Goal: Communication & Community: Answer question/provide support

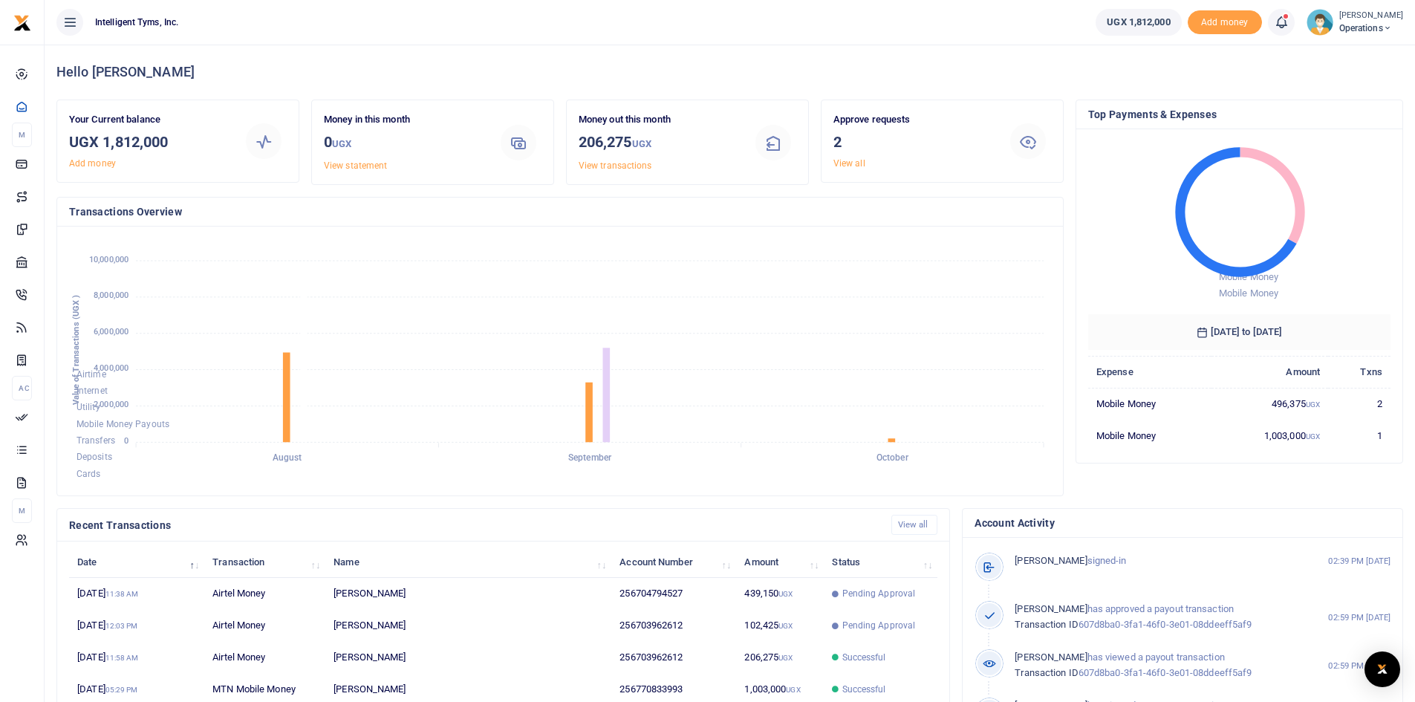
scroll to position [198, 292]
click at [1279, 25] on icon at bounding box center [1281, 22] width 15 height 16
click at [1199, 112] on small "You have 2 awaiting for your to act on" at bounding box center [1188, 111] width 143 height 10
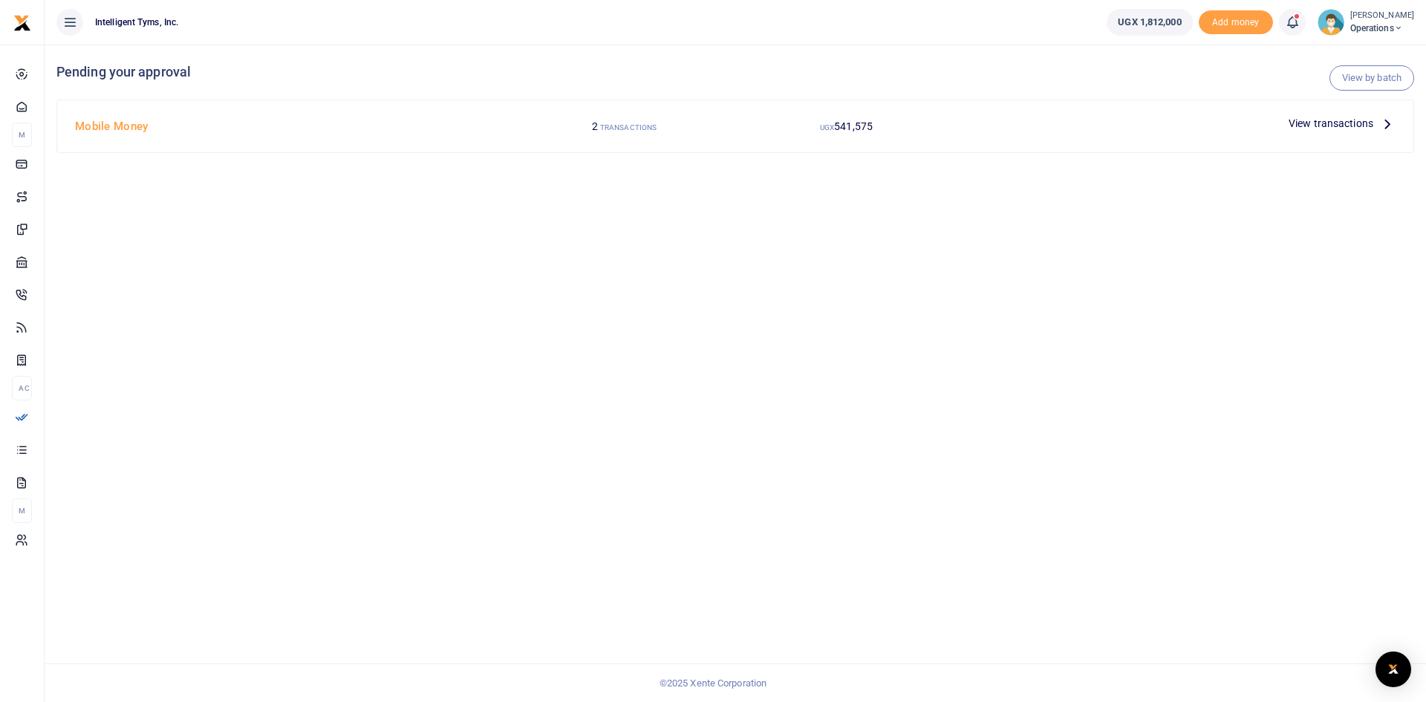
click at [1360, 121] on span "View transactions" at bounding box center [1330, 123] width 85 height 16
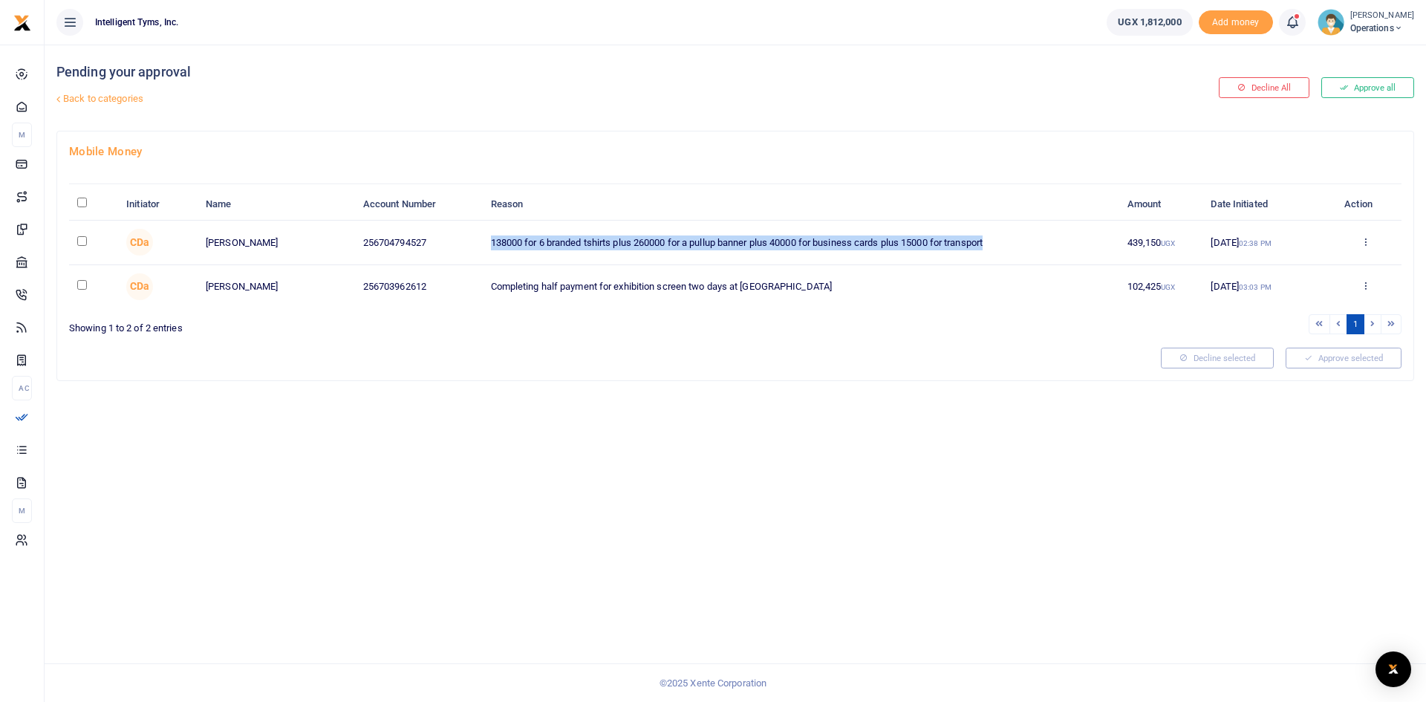
drag, startPoint x: 1031, startPoint y: 245, endPoint x: 428, endPoint y: 245, distance: 602.2
click at [428, 245] on tr "CDa Caroline Natukunda 256704794527 138000 for 6 branded tshirts plus 260000 fo…" at bounding box center [735, 243] width 1332 height 44
click at [499, 443] on div "Pending your approval Back to categories Decline All Approve all Mobile Money I…" at bounding box center [735, 373] width 1381 height 657
click at [79, 201] on input "\a \a : activate to sort column descending" at bounding box center [82, 203] width 10 height 10
checkbox input "true"
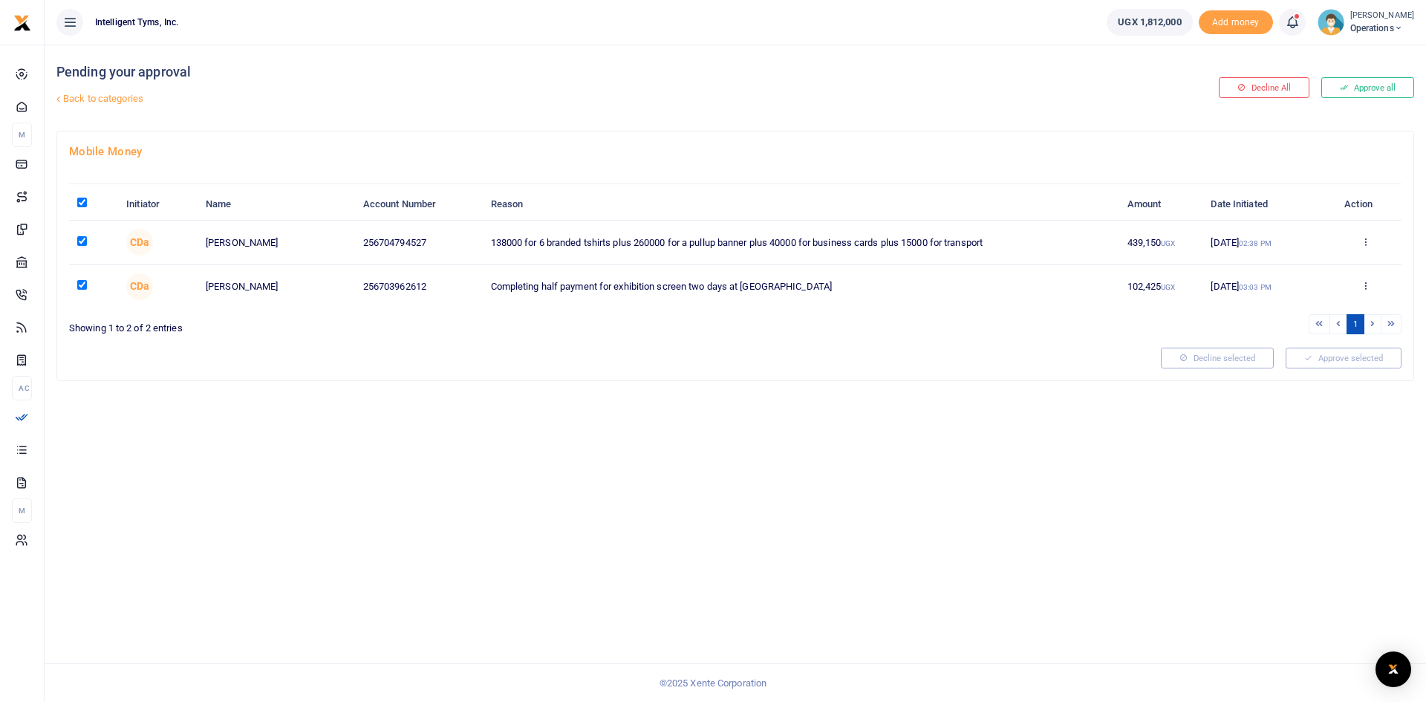
checkbox input "true"
click at [105, 472] on div "Pending your approval Back to categories Decline All Approve all Mobile Money I…" at bounding box center [735, 373] width 1381 height 657
click at [1357, 364] on button "Approve selected (2)" at bounding box center [1338, 358] width 126 height 21
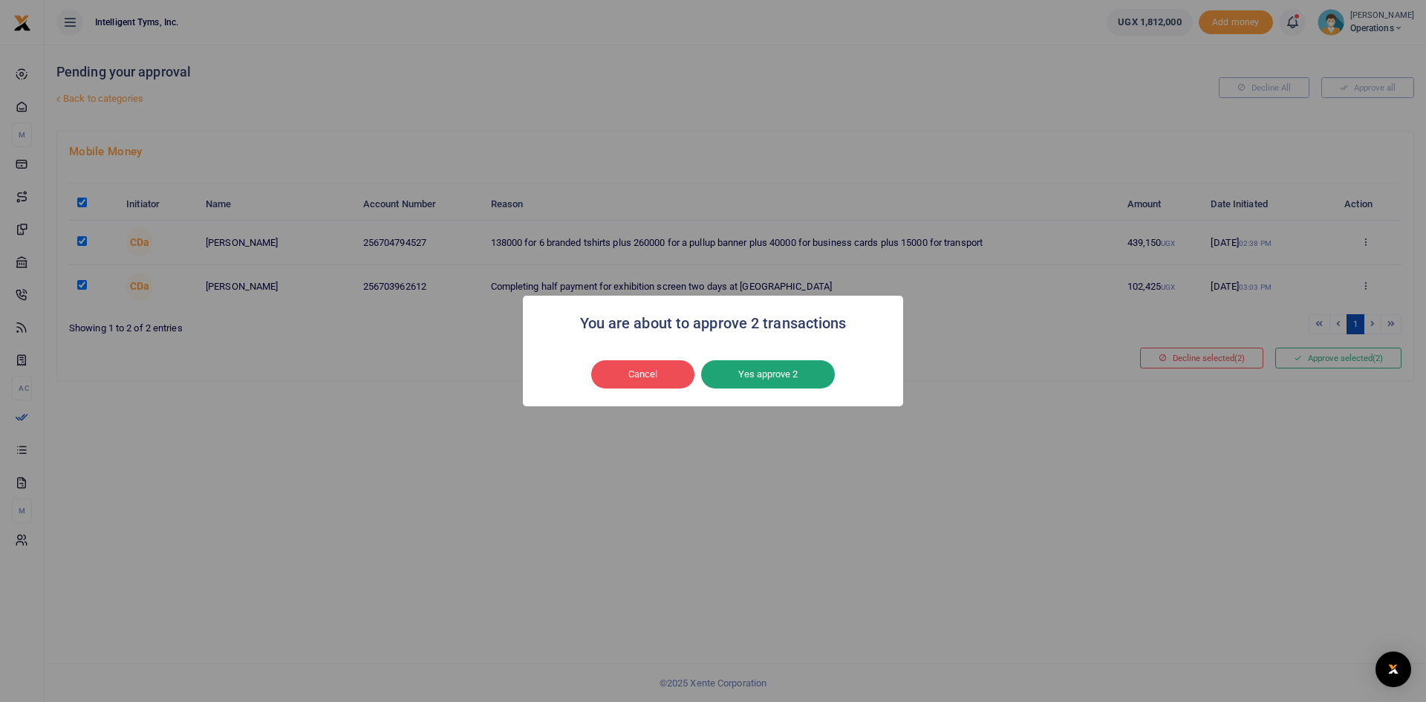
click at [789, 362] on button "Yes approve 2" at bounding box center [768, 374] width 134 height 28
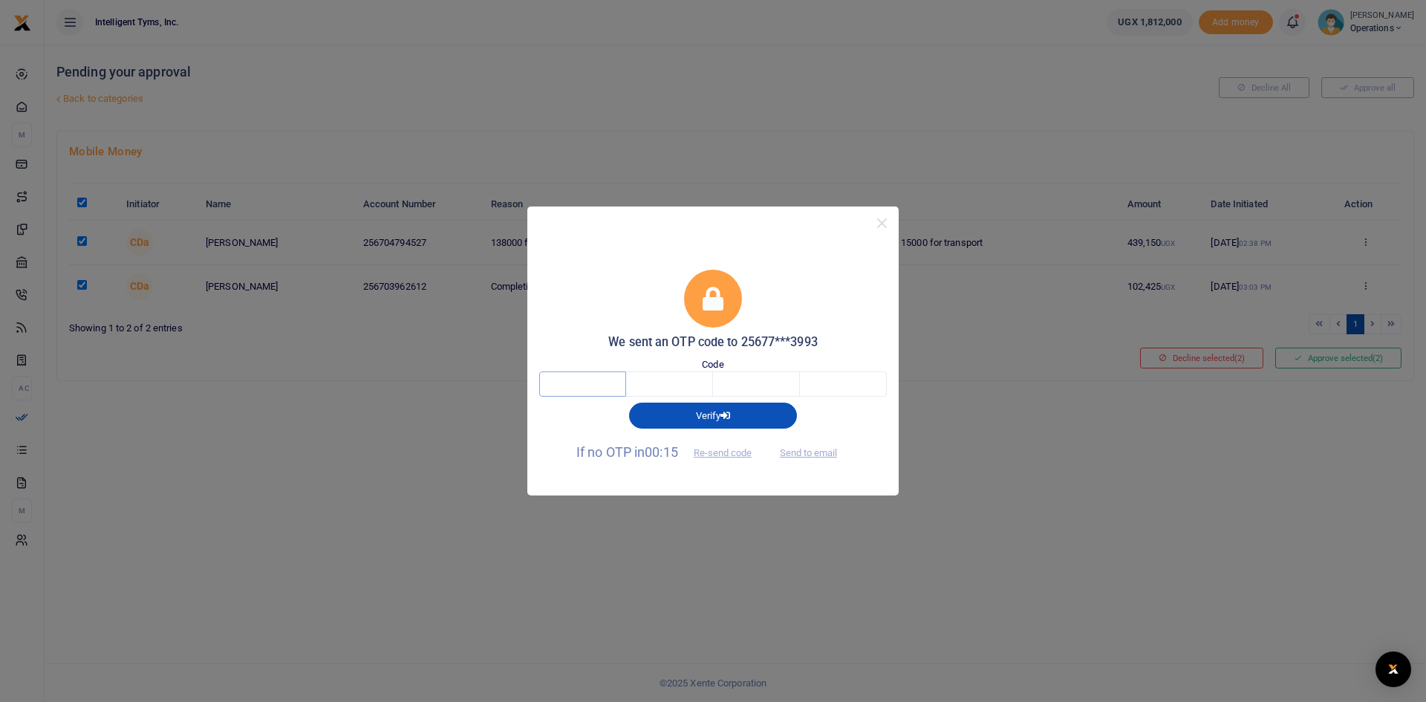
click at [604, 375] on input "text" at bounding box center [582, 383] width 87 height 25
type input "4"
type input "8"
type input "0"
type input "3"
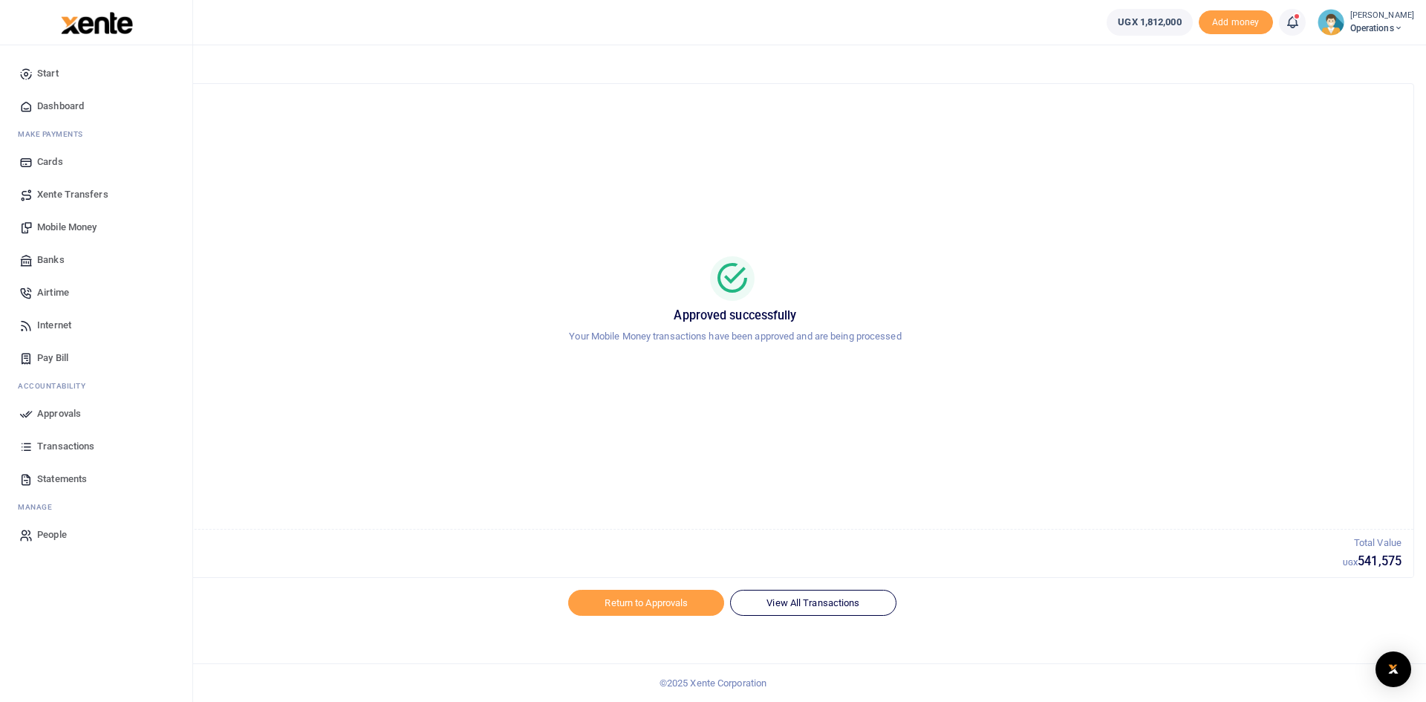
click at [62, 97] on link "Dashboard" at bounding box center [96, 106] width 169 height 33
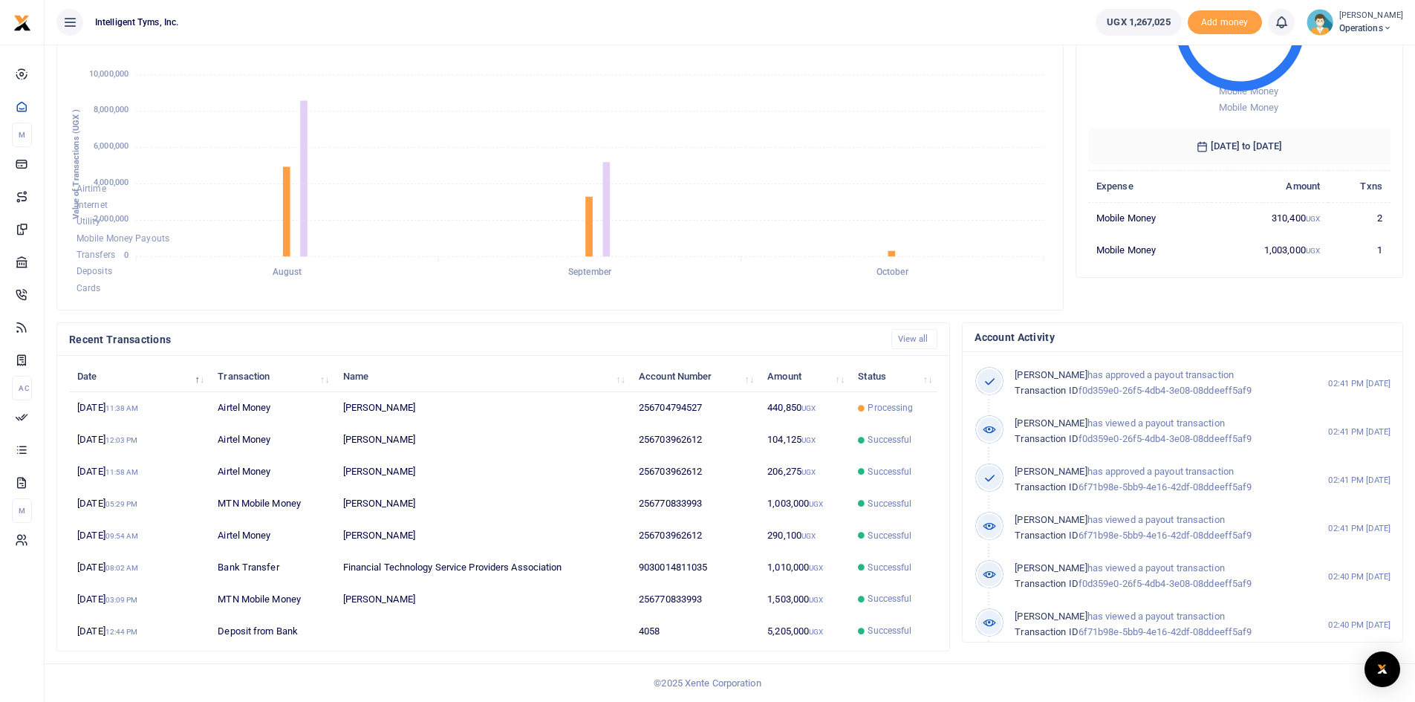
scroll to position [12, 12]
click at [379, 408] on td "[PERSON_NAME]" at bounding box center [482, 408] width 296 height 32
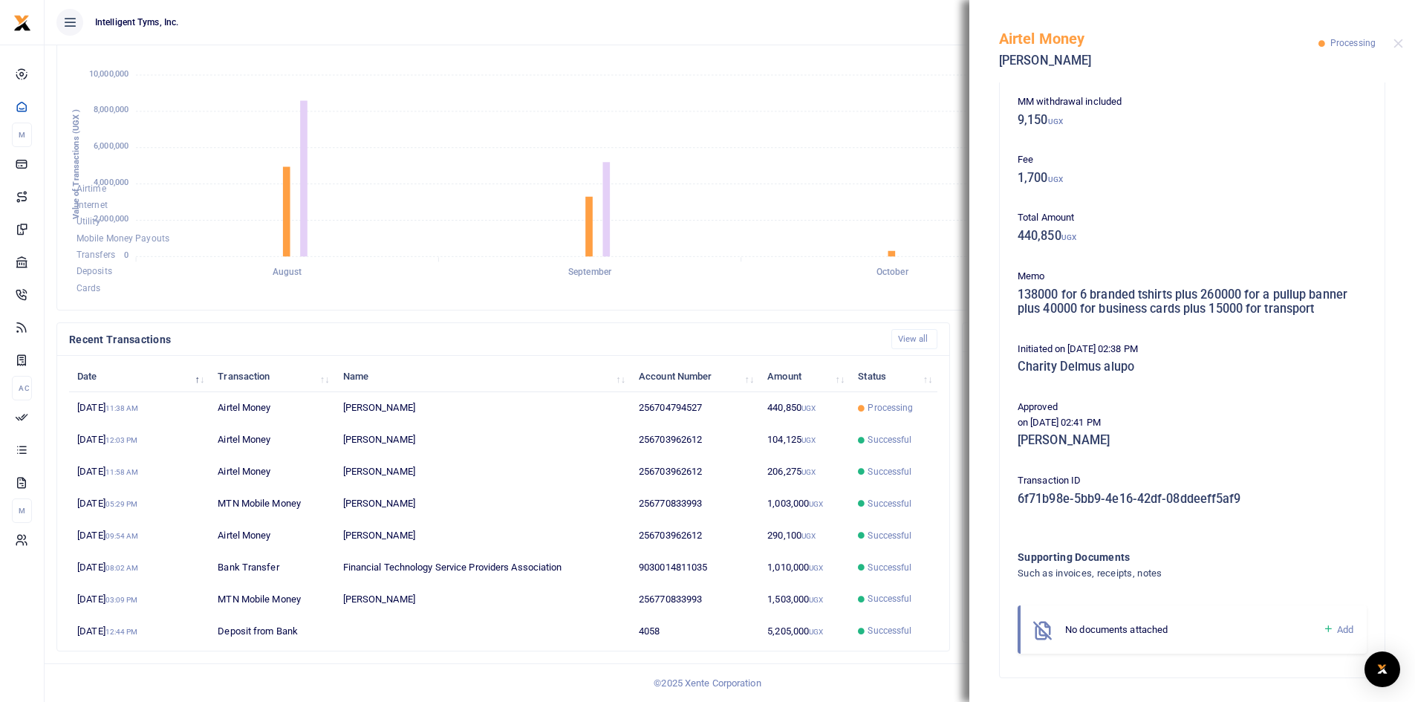
scroll to position [0, 0]
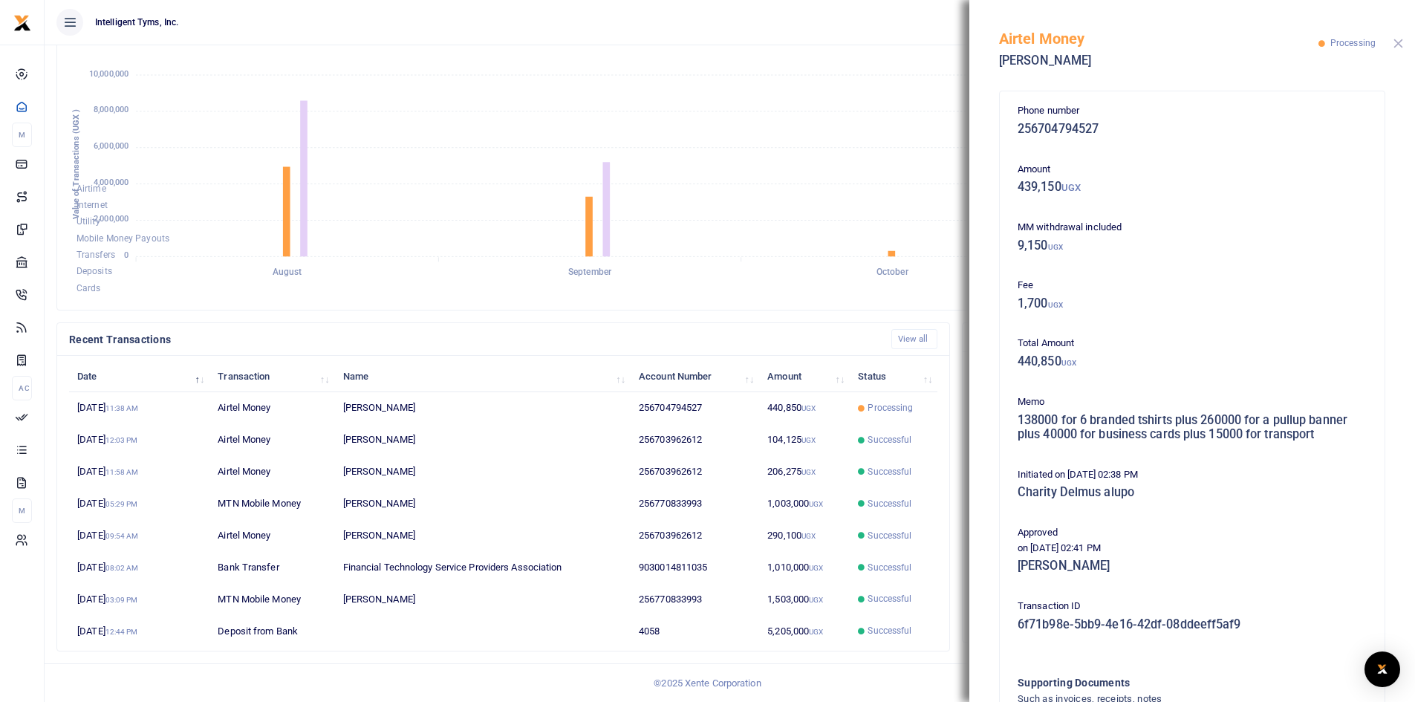
click at [1401, 45] on button "Close" at bounding box center [1398, 44] width 10 height 10
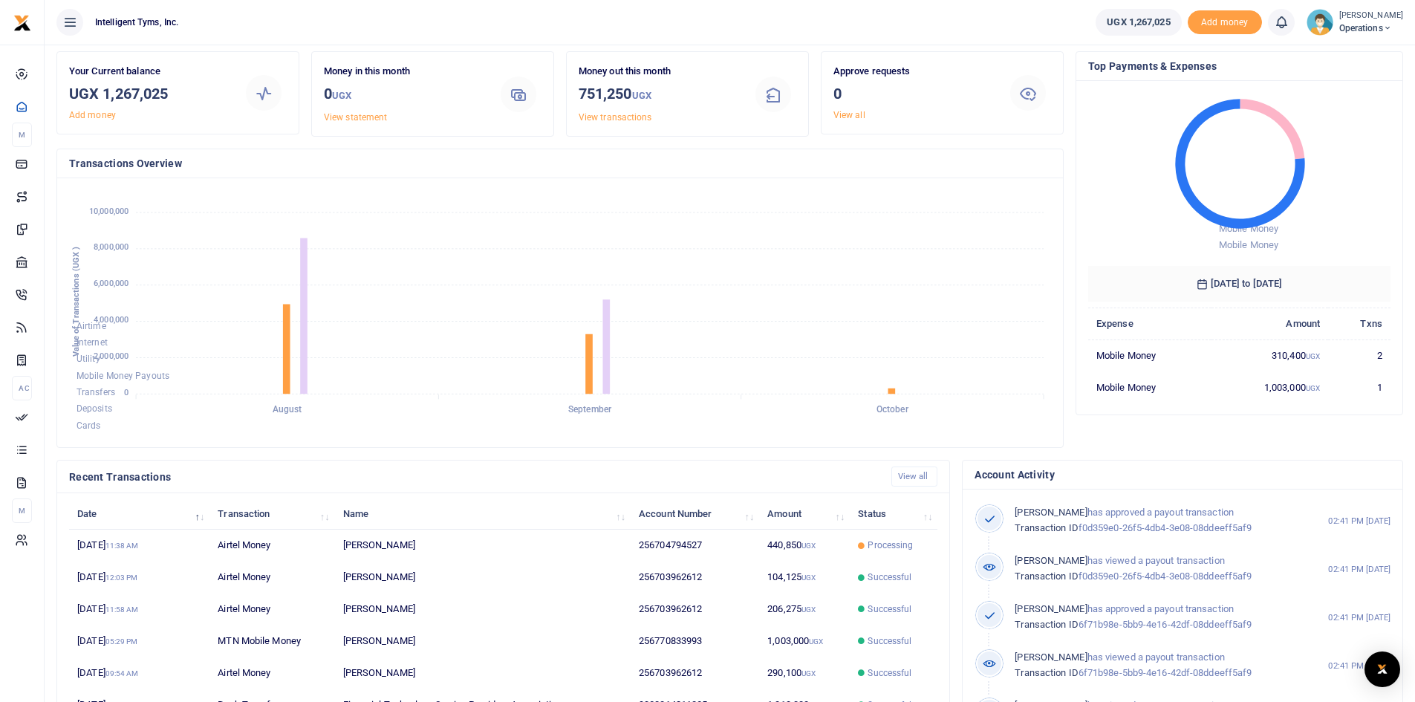
scroll to position [74, 0]
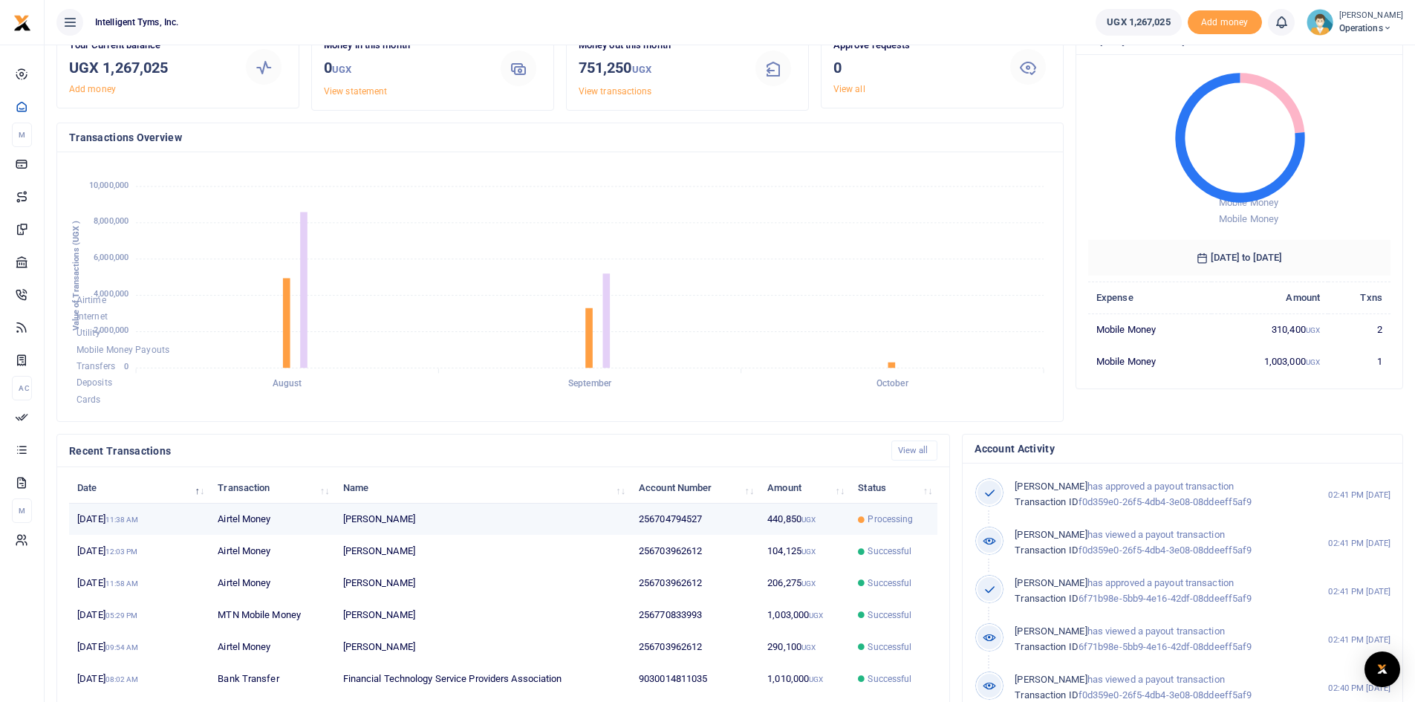
click at [321, 523] on td "Airtel Money" at bounding box center [271, 519] width 125 height 32
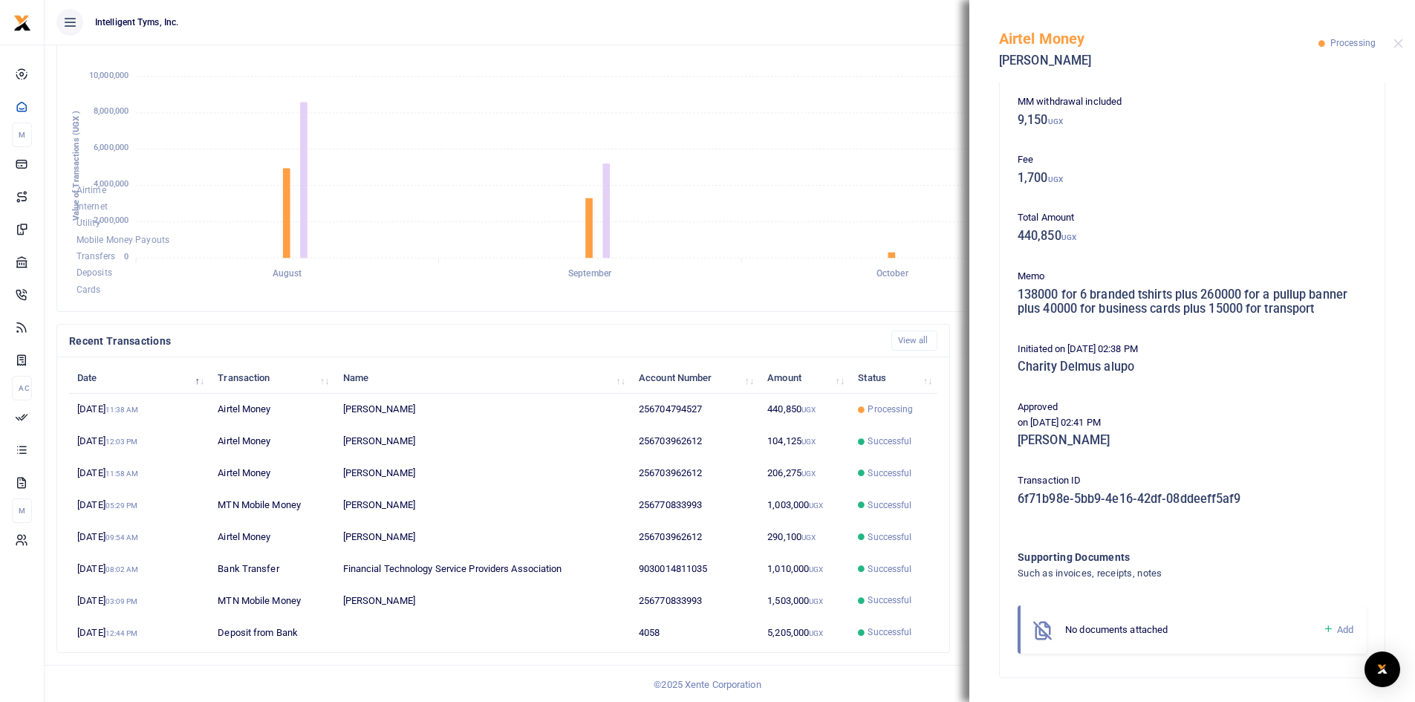
scroll to position [186, 0]
click at [1393, 46] on button "Close" at bounding box center [1398, 44] width 10 height 10
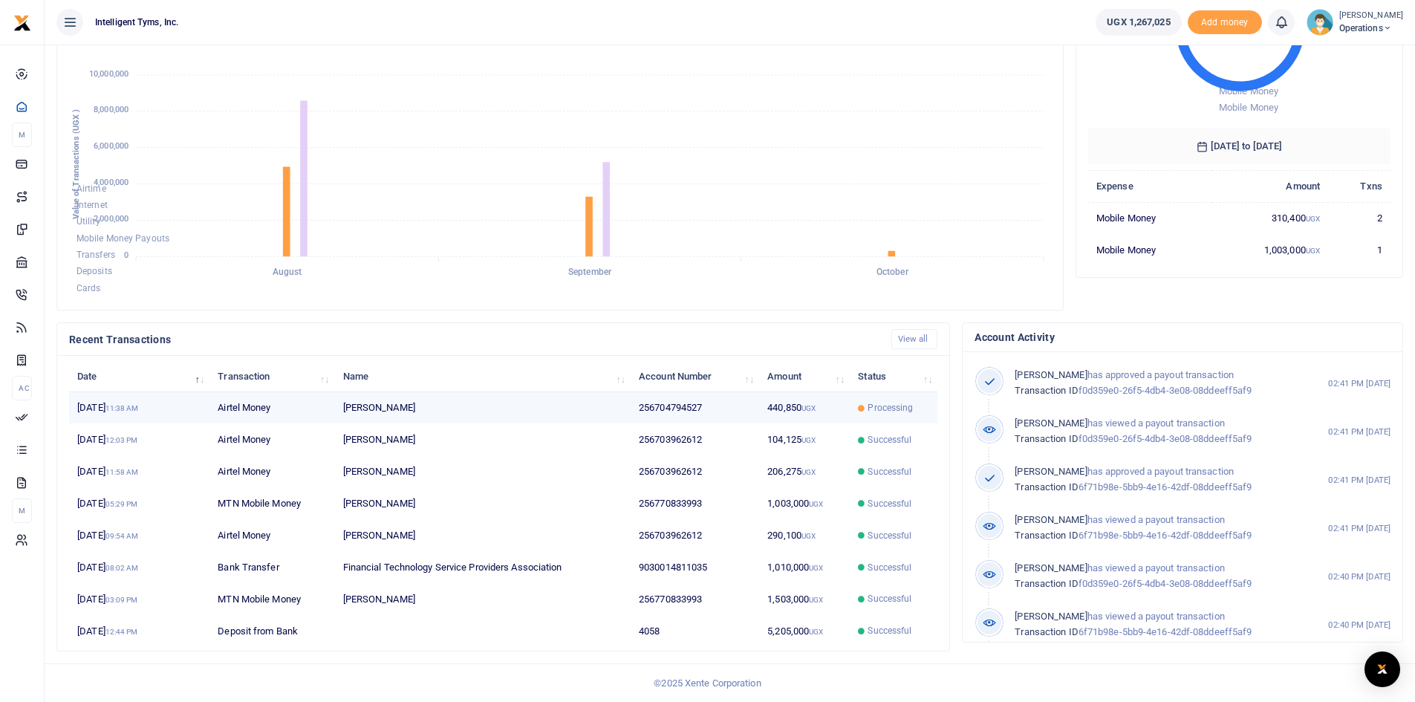
click at [463, 400] on td "[PERSON_NAME]" at bounding box center [482, 408] width 296 height 32
click at [789, 417] on td "440,850 UGX" at bounding box center [804, 408] width 91 height 32
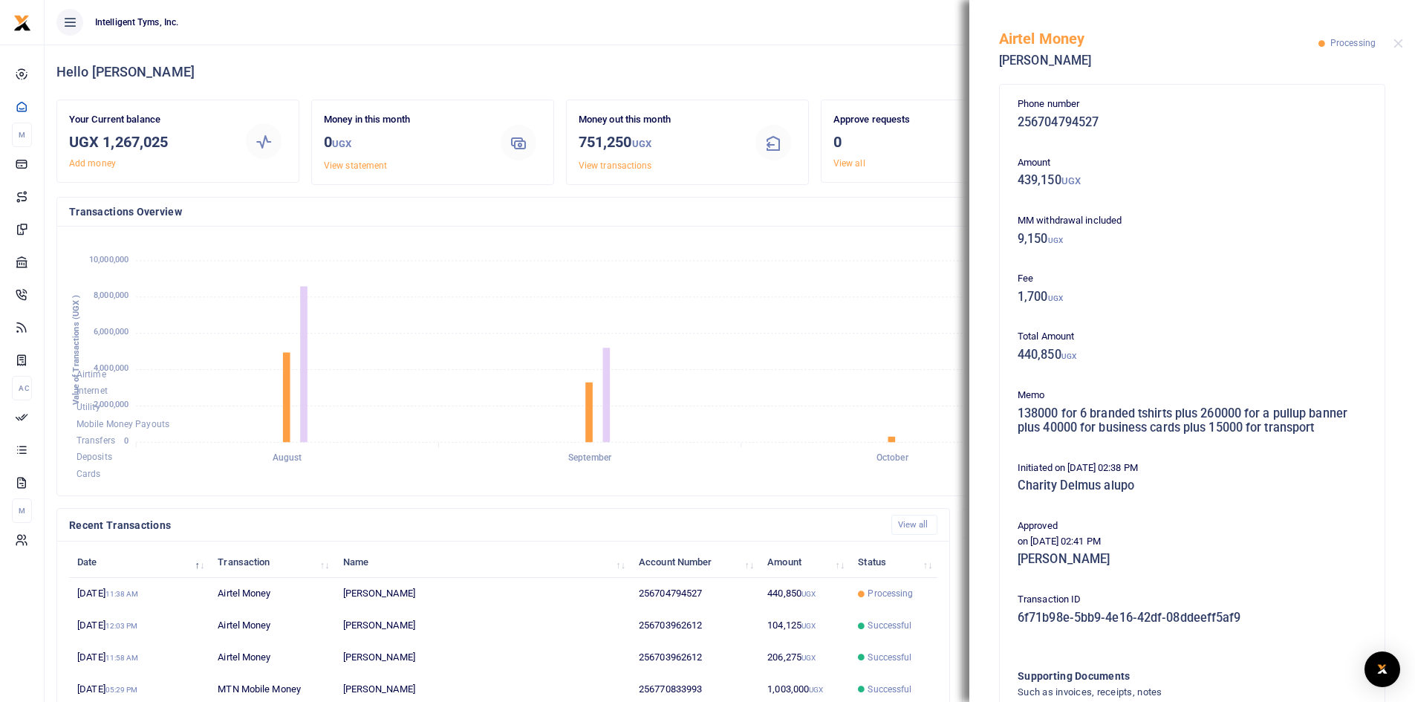
scroll to position [0, 0]
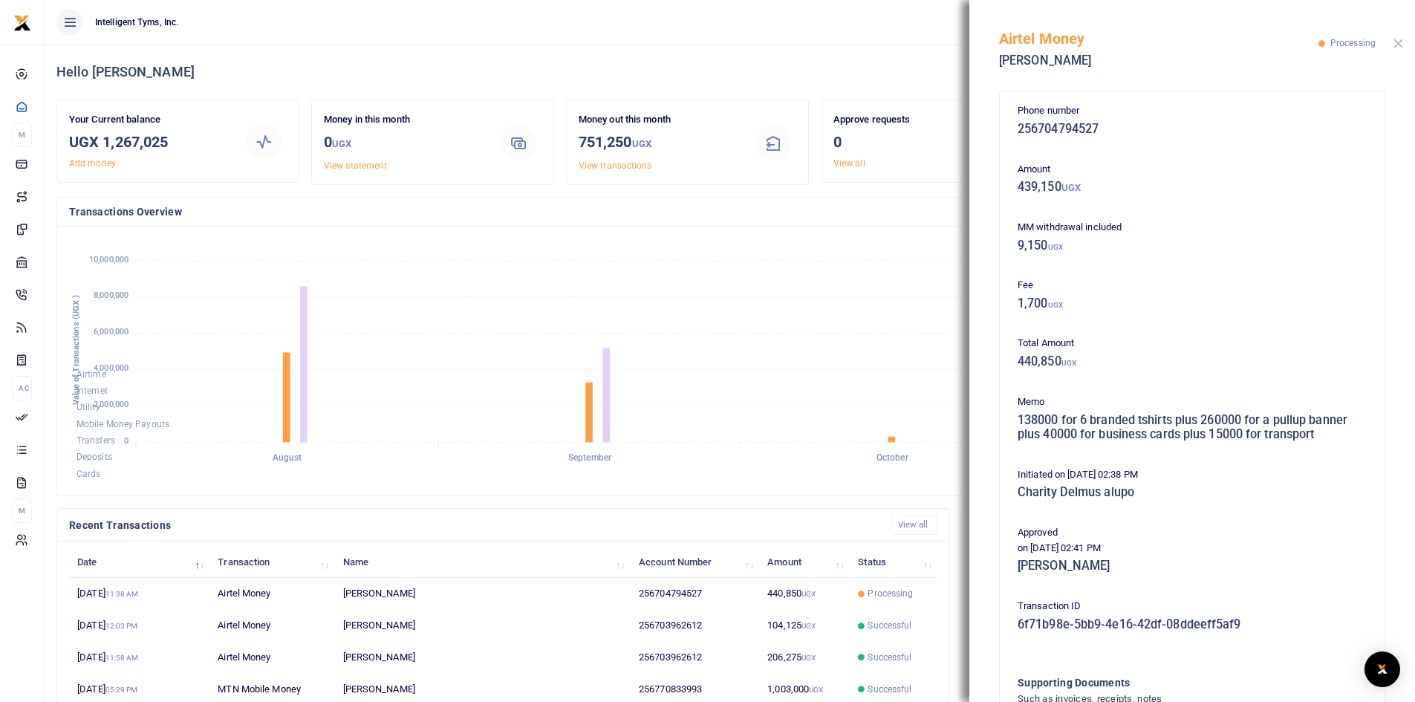
click at [1399, 43] on button "Close" at bounding box center [1398, 44] width 10 height 10
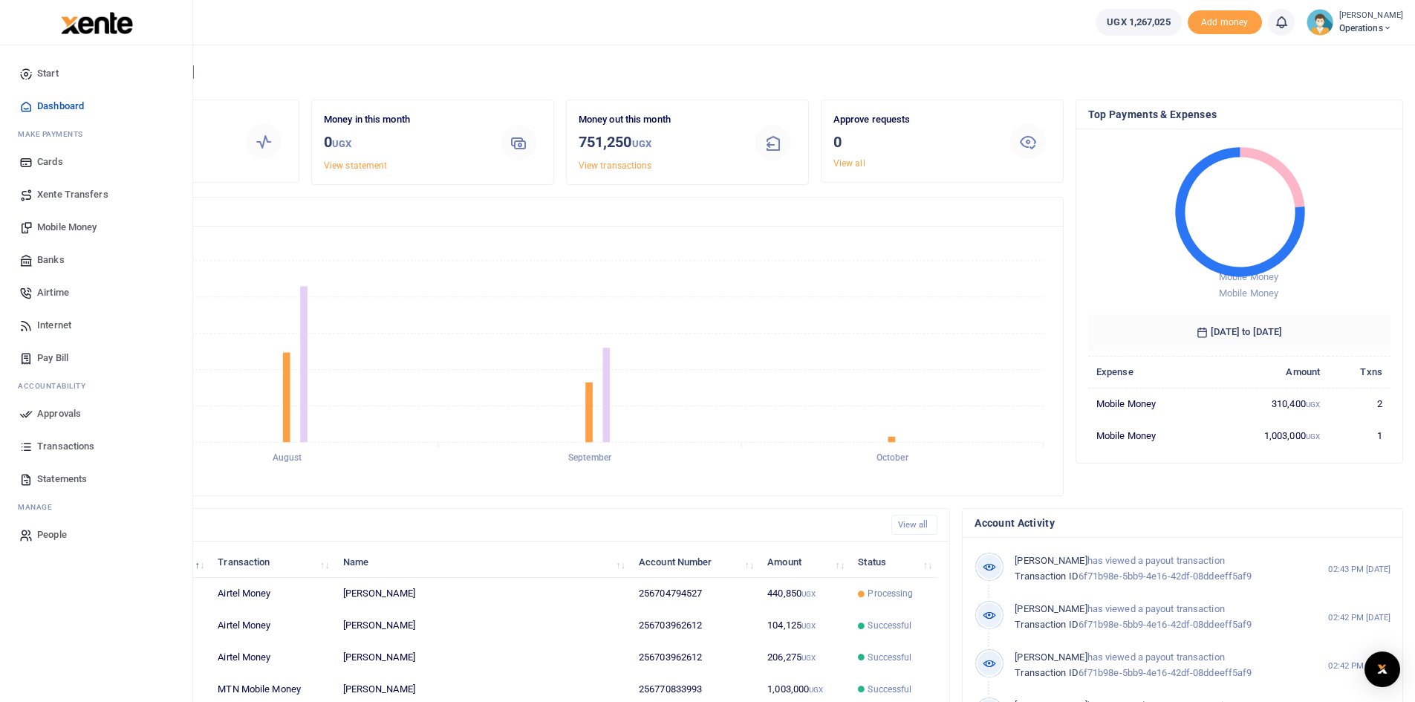
click at [71, 98] on link "Dashboard" at bounding box center [96, 106] width 169 height 33
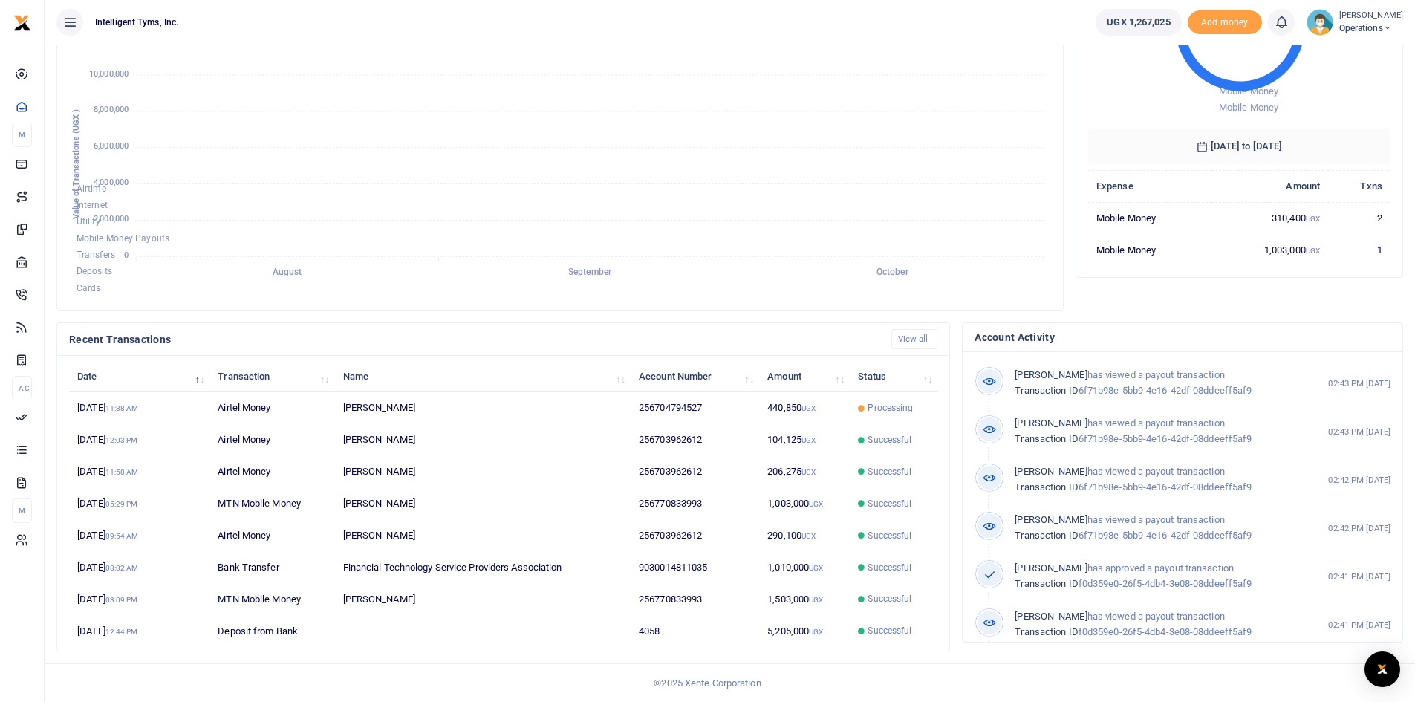
scroll to position [12, 12]
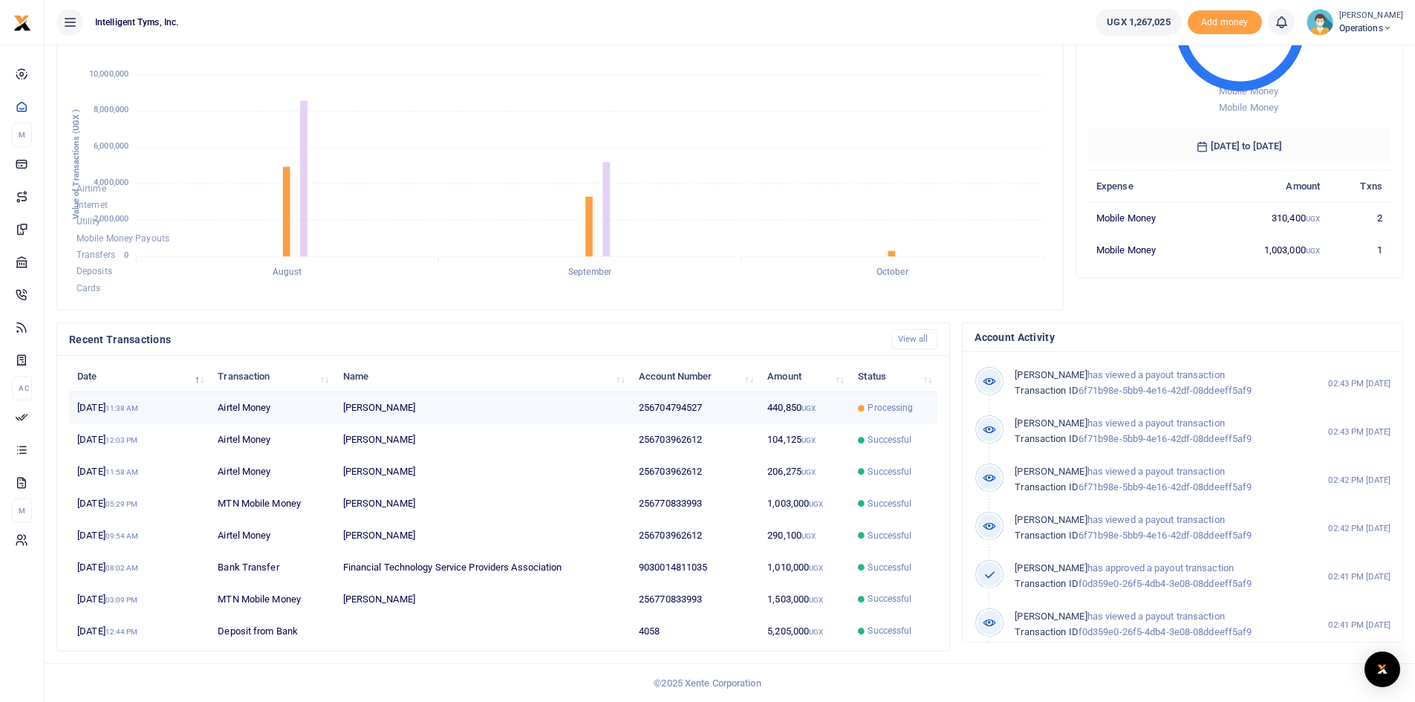
click at [383, 410] on td "[PERSON_NAME]" at bounding box center [482, 408] width 296 height 32
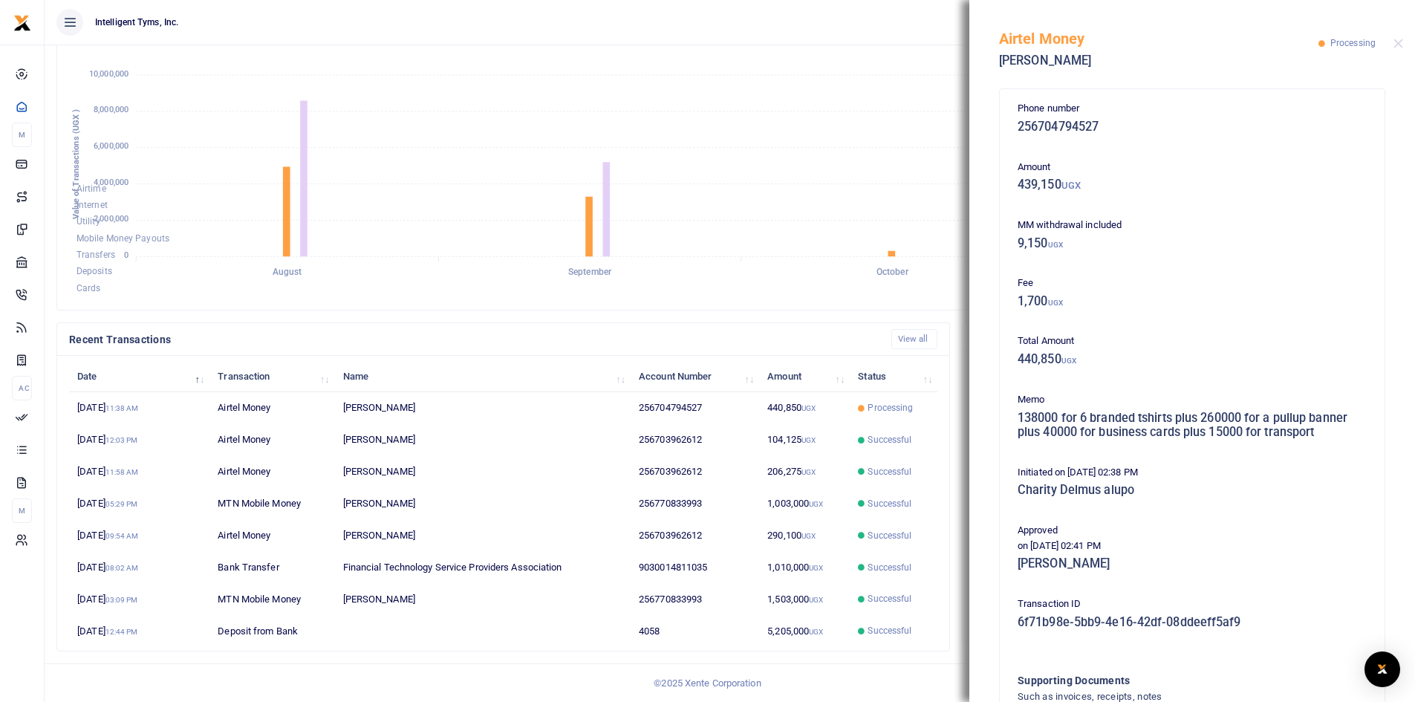
scroll to position [0, 0]
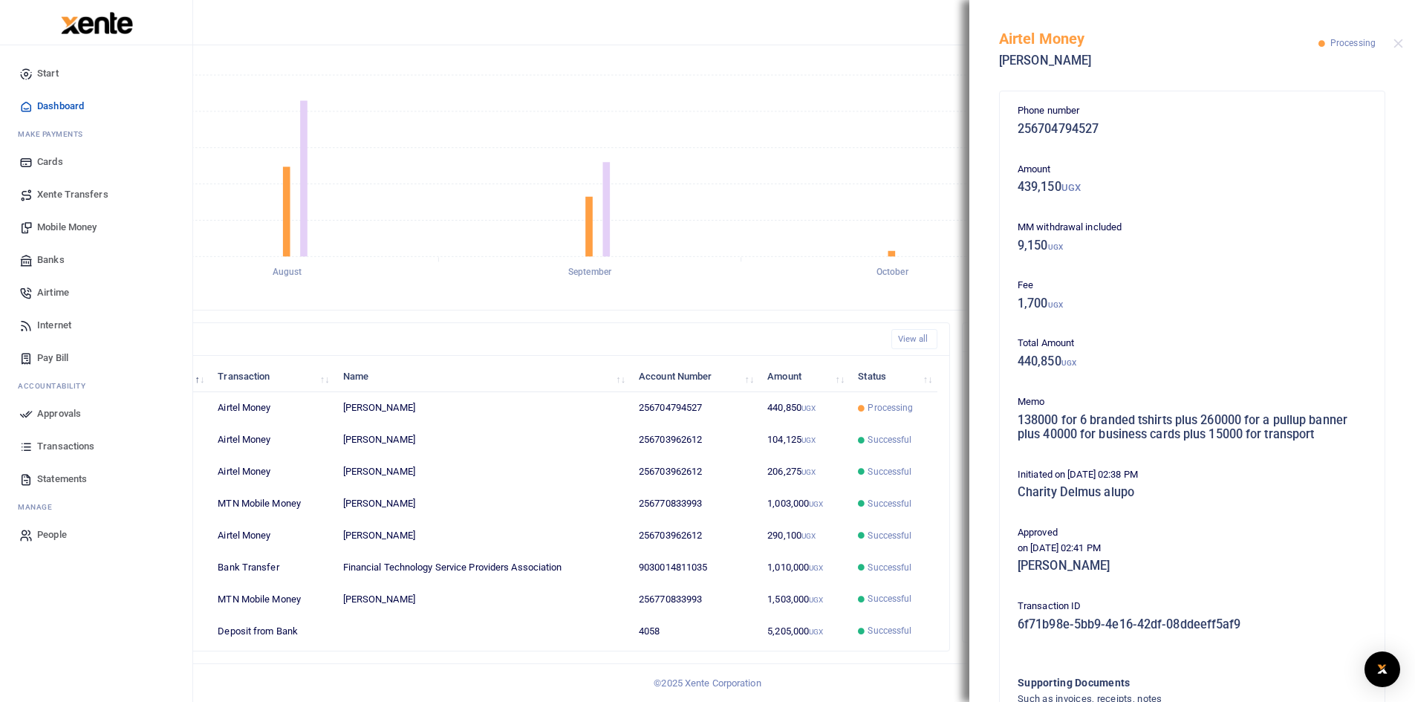
click at [67, 229] on span "Mobile Money" at bounding box center [66, 227] width 59 height 15
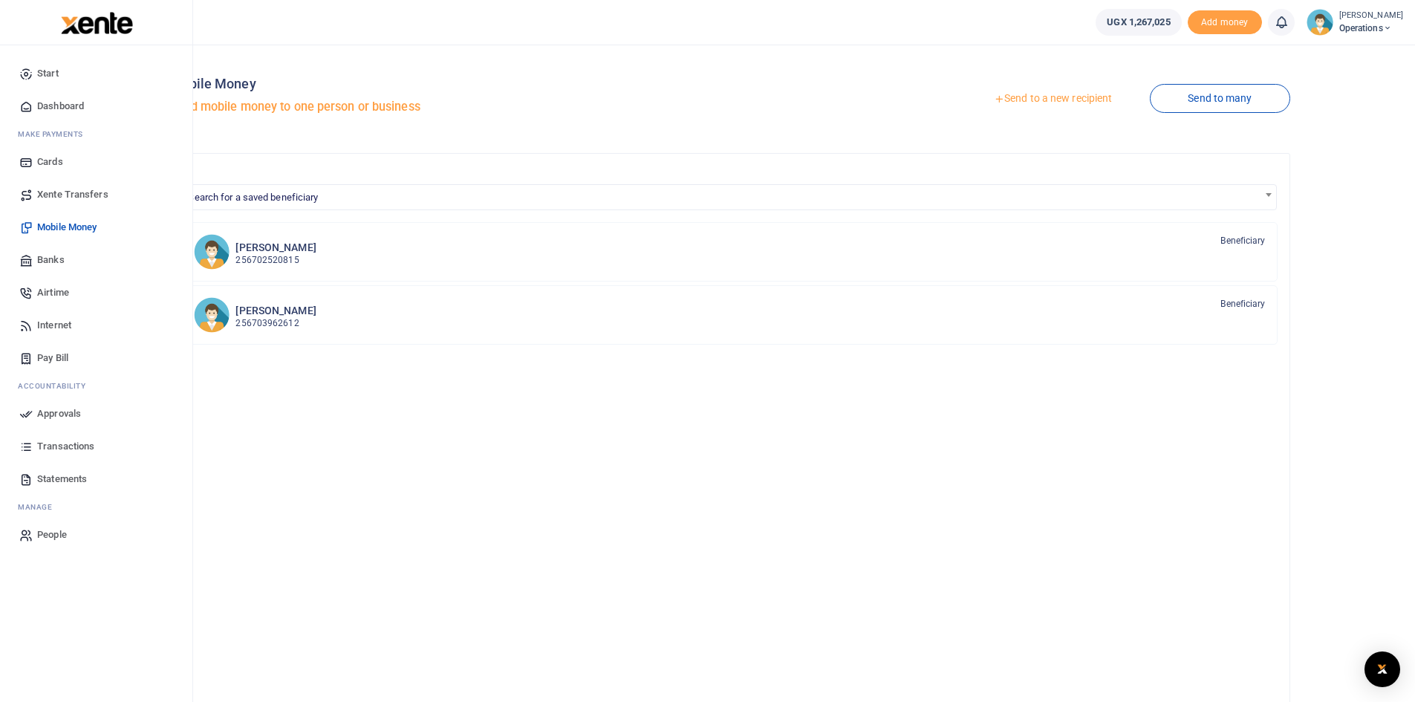
click at [55, 264] on span "Banks" at bounding box center [50, 259] width 27 height 15
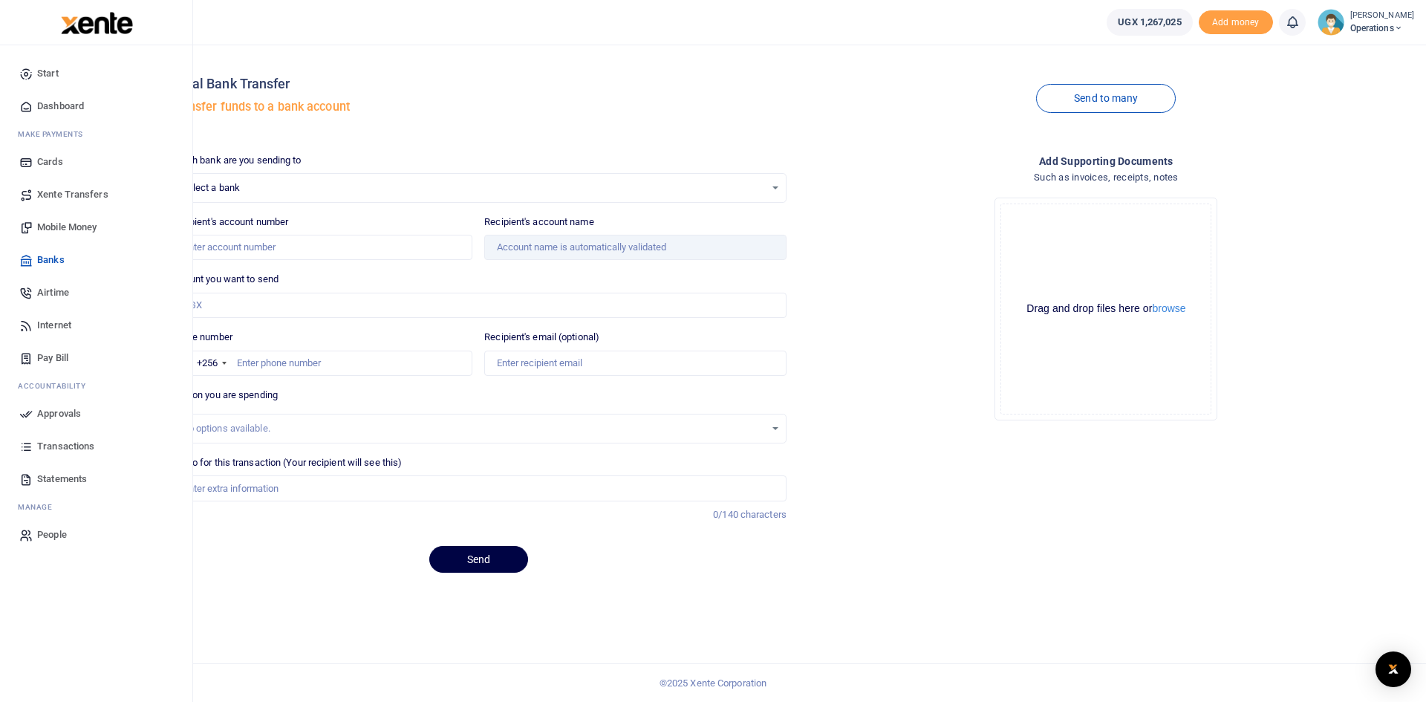
click at [62, 106] on span "Dashboard" at bounding box center [60, 106] width 47 height 15
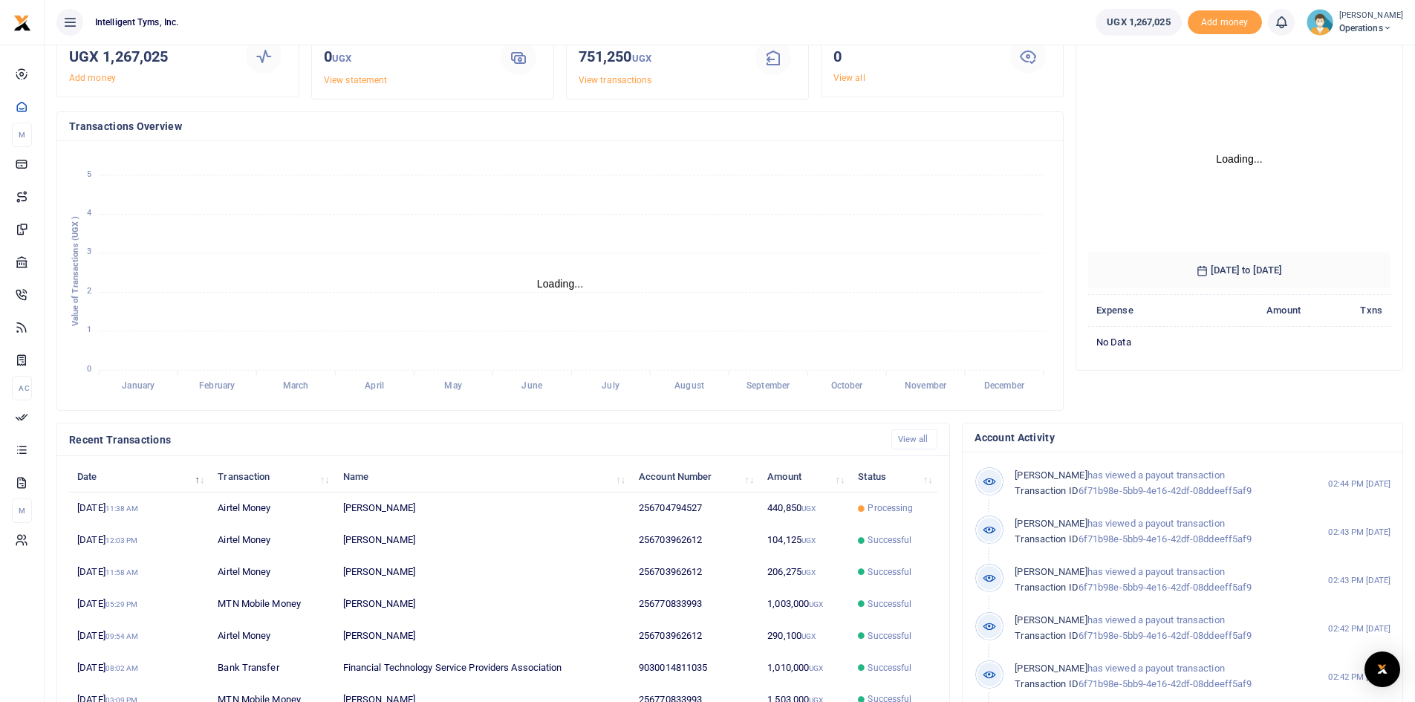
scroll to position [186, 0]
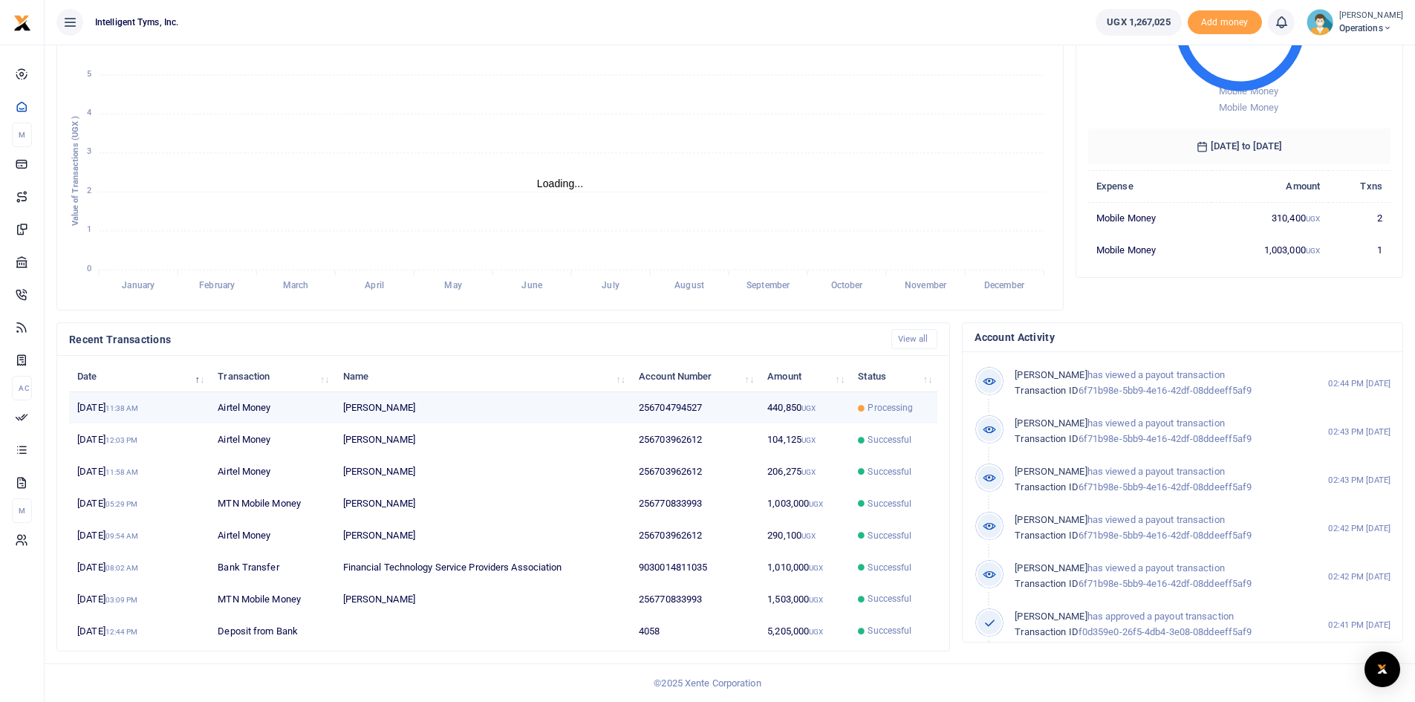
click at [428, 402] on td "Caroline Natukunda" at bounding box center [482, 408] width 296 height 32
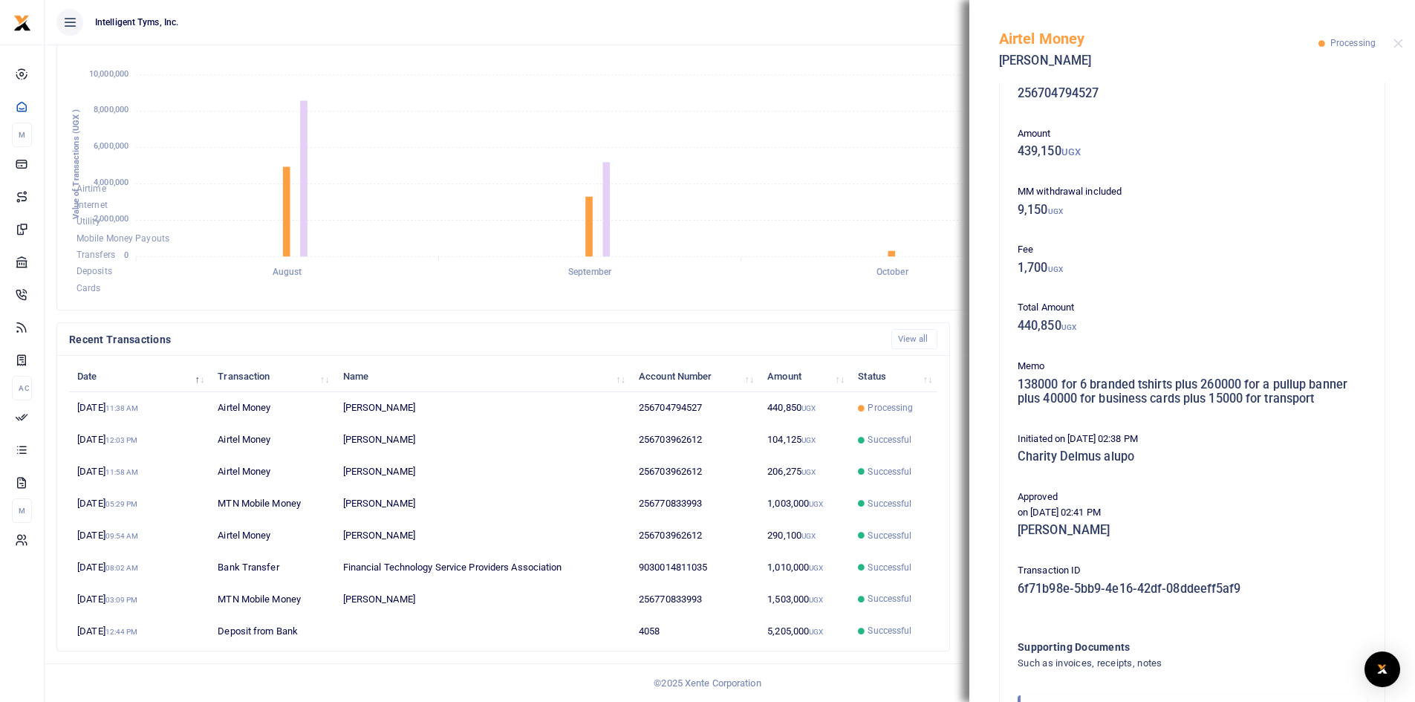
scroll to position [0, 0]
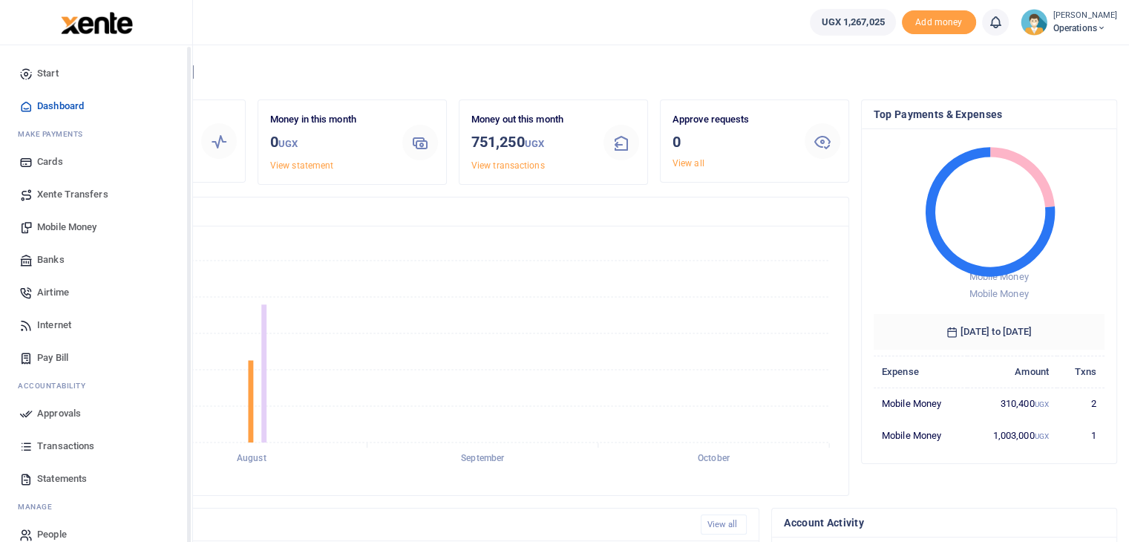
scroll to position [12, 12]
click at [48, 445] on span "Transactions" at bounding box center [65, 446] width 57 height 15
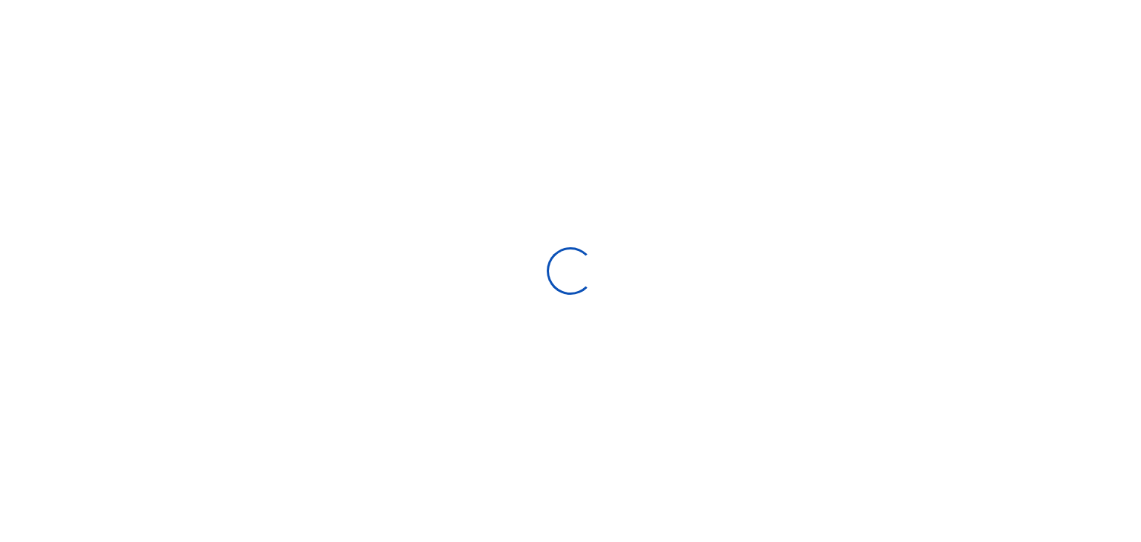
select select
type input "[DATE] - [DATE]"
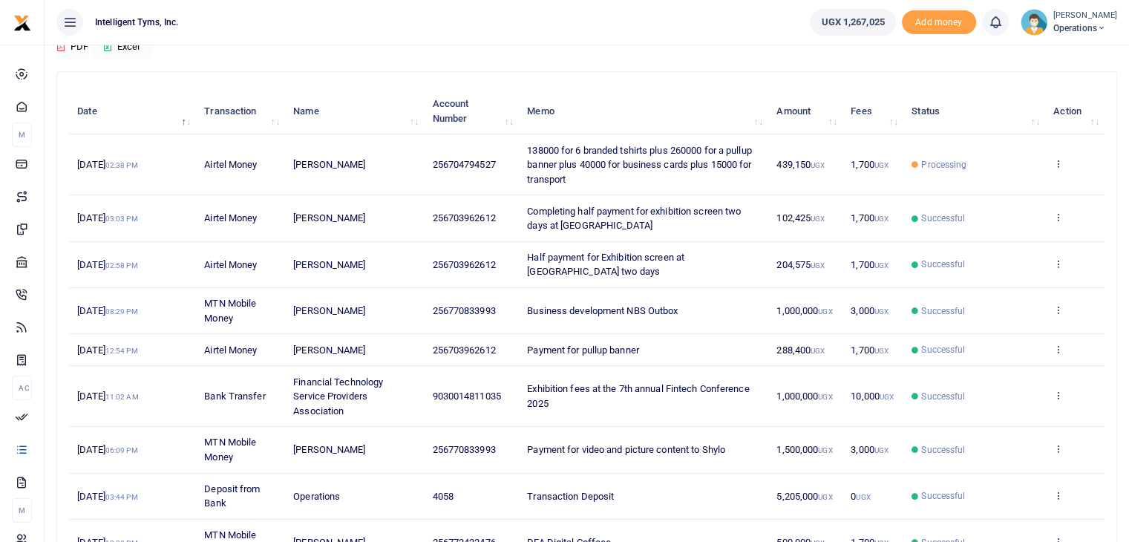
scroll to position [149, 0]
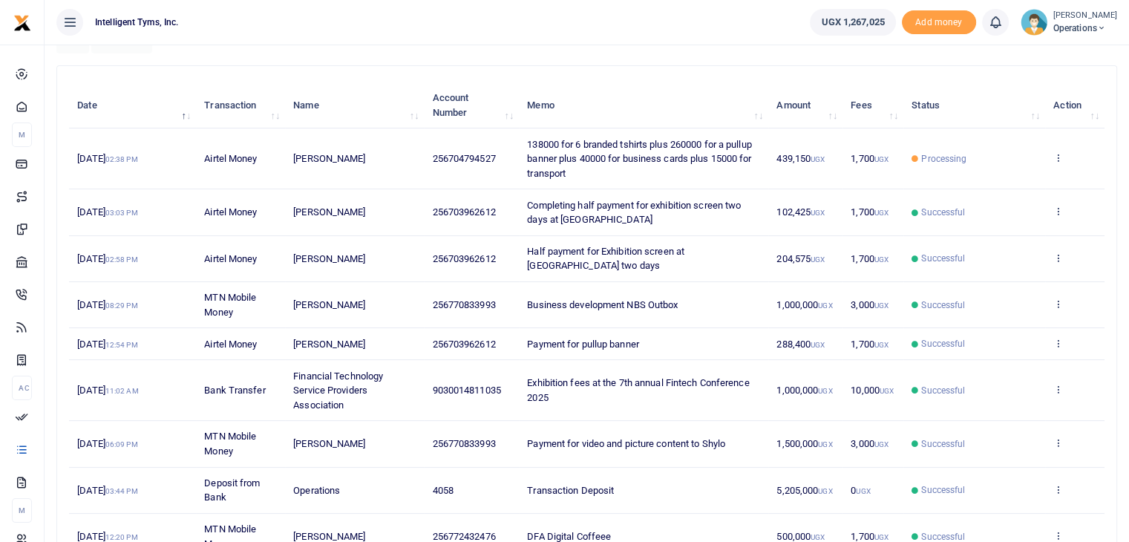
click at [626, 166] on td "138000 for 6 branded tshirts plus 260000 for a pullup banner plus 40000 for bus…" at bounding box center [644, 158] width 250 height 61
click at [781, 156] on span "439,150 UGX" at bounding box center [801, 158] width 48 height 11
click at [639, 154] on span "138000 for 6 branded tshirts plus 260000 for a pullup banner plus 40000 for bus…" at bounding box center [639, 159] width 224 height 40
click at [1057, 160] on icon at bounding box center [1059, 157] width 10 height 10
click at [1024, 179] on link "View details" at bounding box center [1003, 182] width 117 height 21
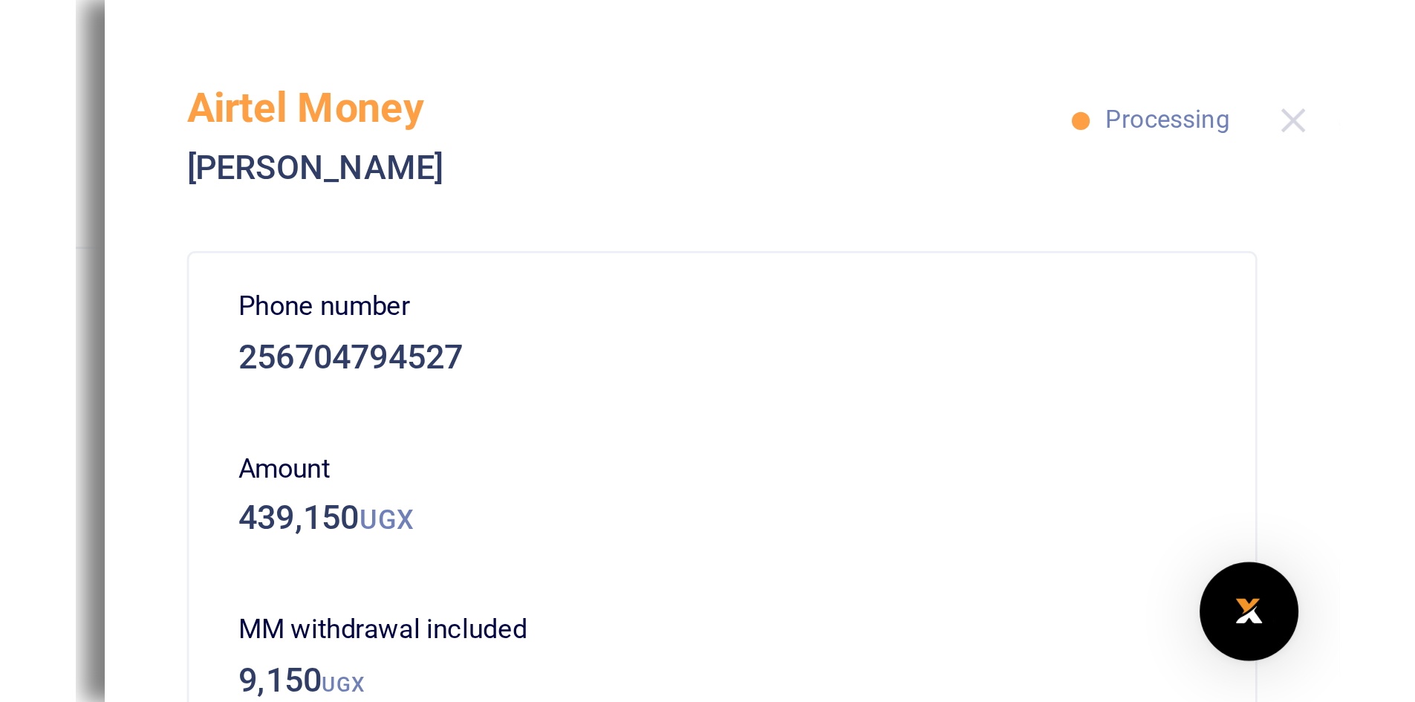
scroll to position [36, 0]
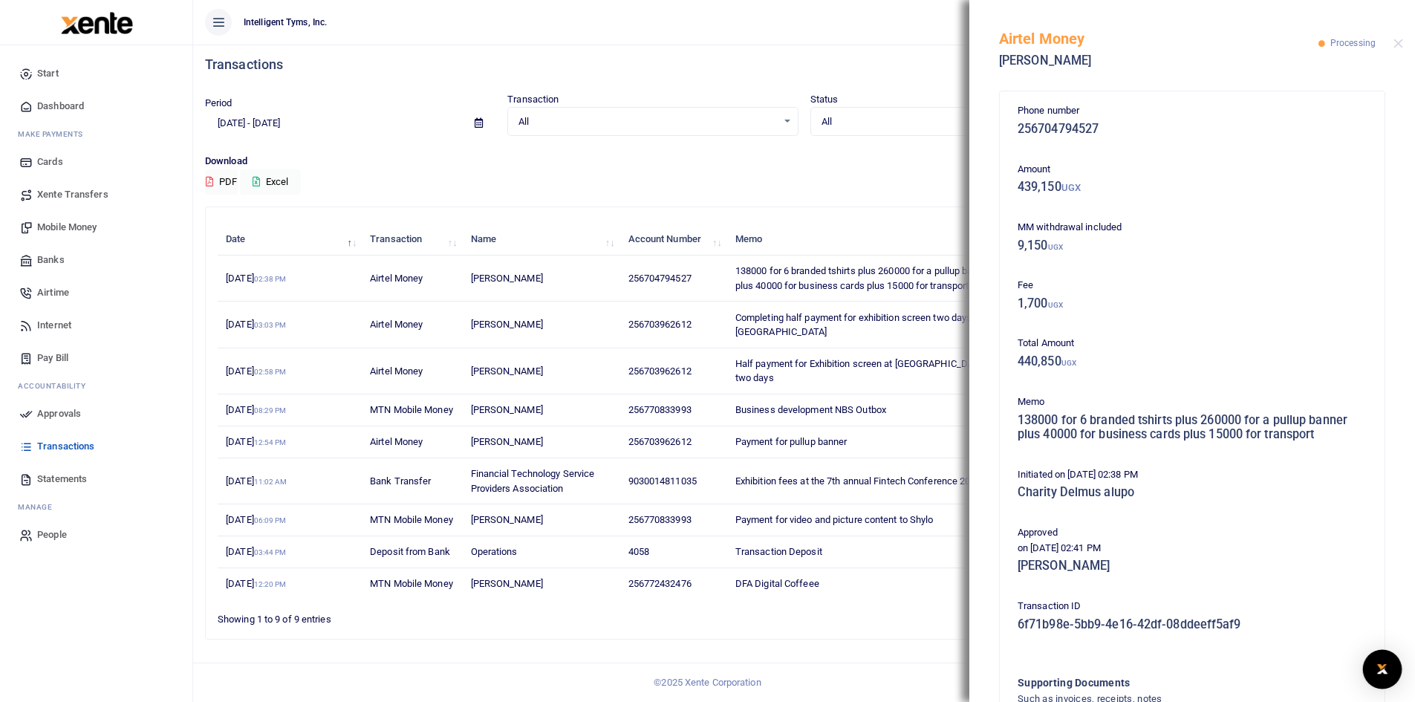
click at [1140, 541] on div "Open Intercom Messenger" at bounding box center [1382, 669] width 39 height 39
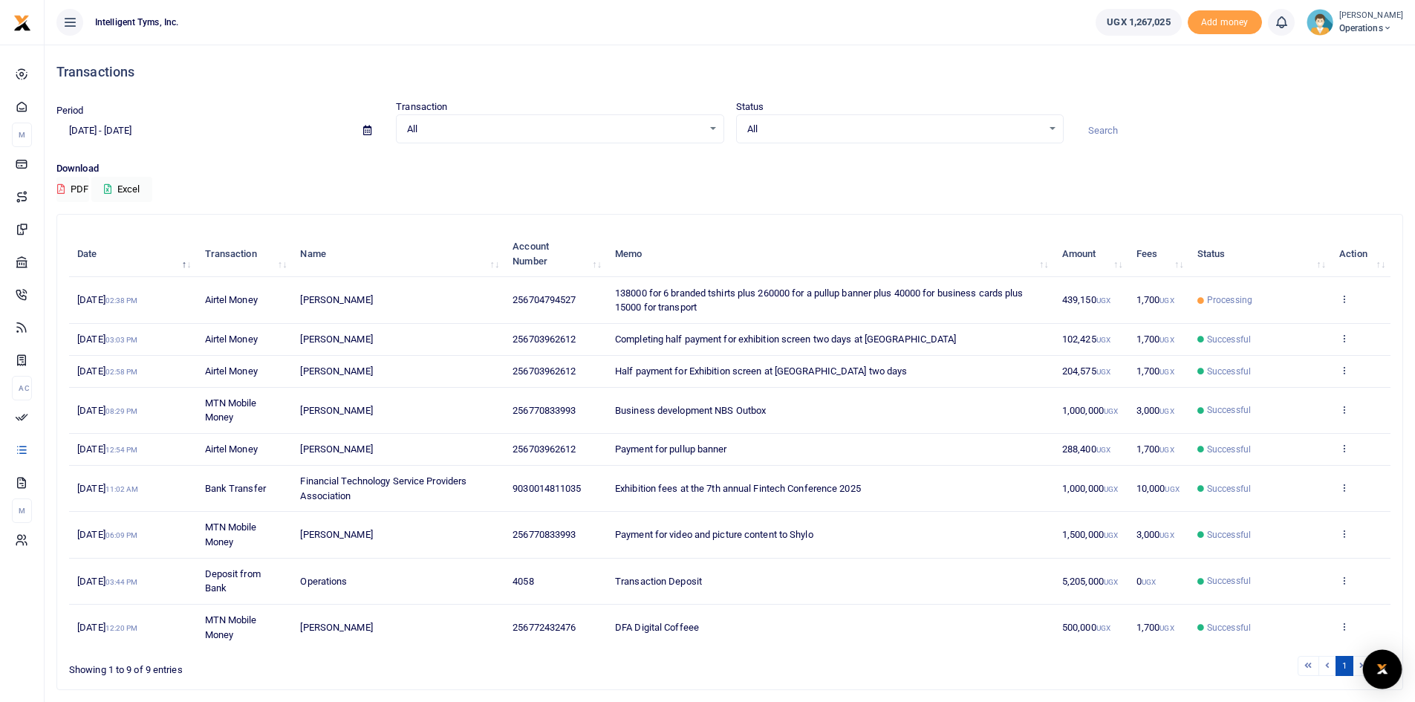
click at [1378, 656] on div "Open Intercom Messenger" at bounding box center [1382, 669] width 39 height 39
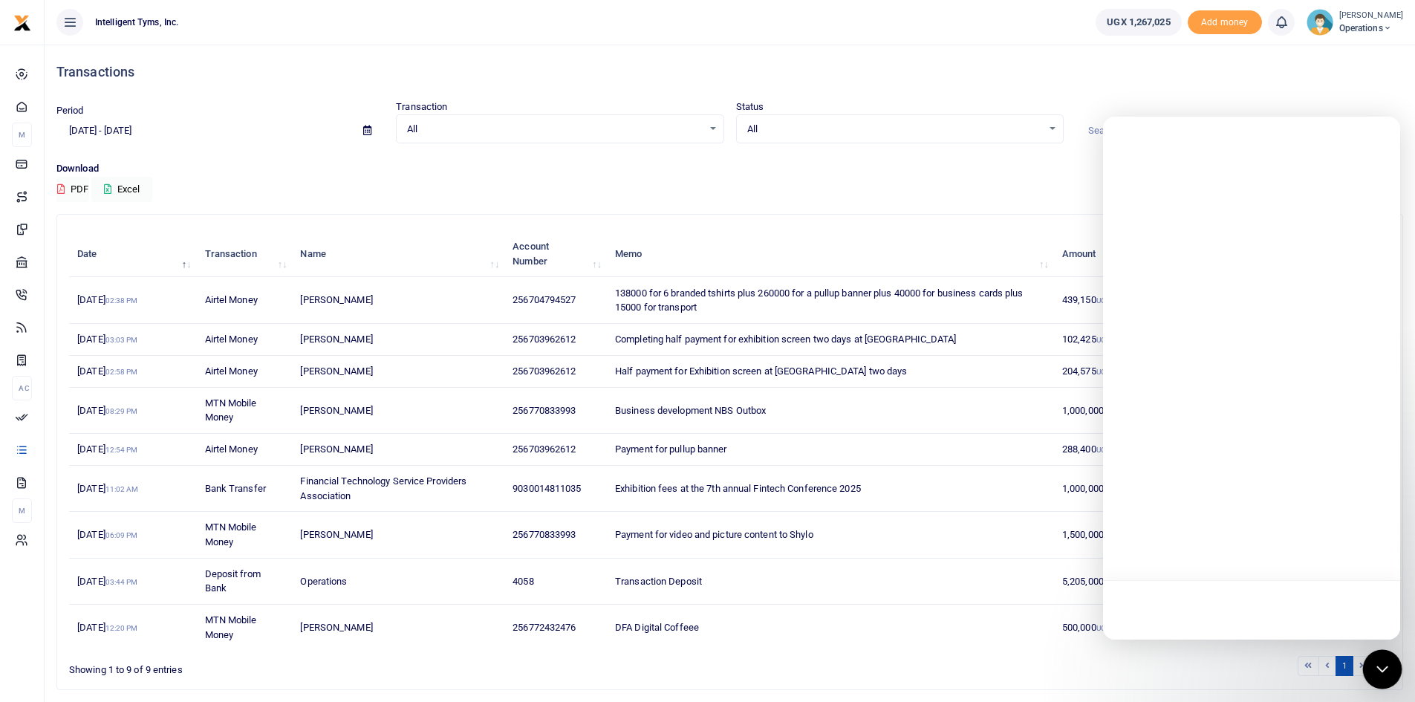
click at [1382, 674] on icon "Open Intercom Messenger" at bounding box center [1381, 668] width 19 height 19
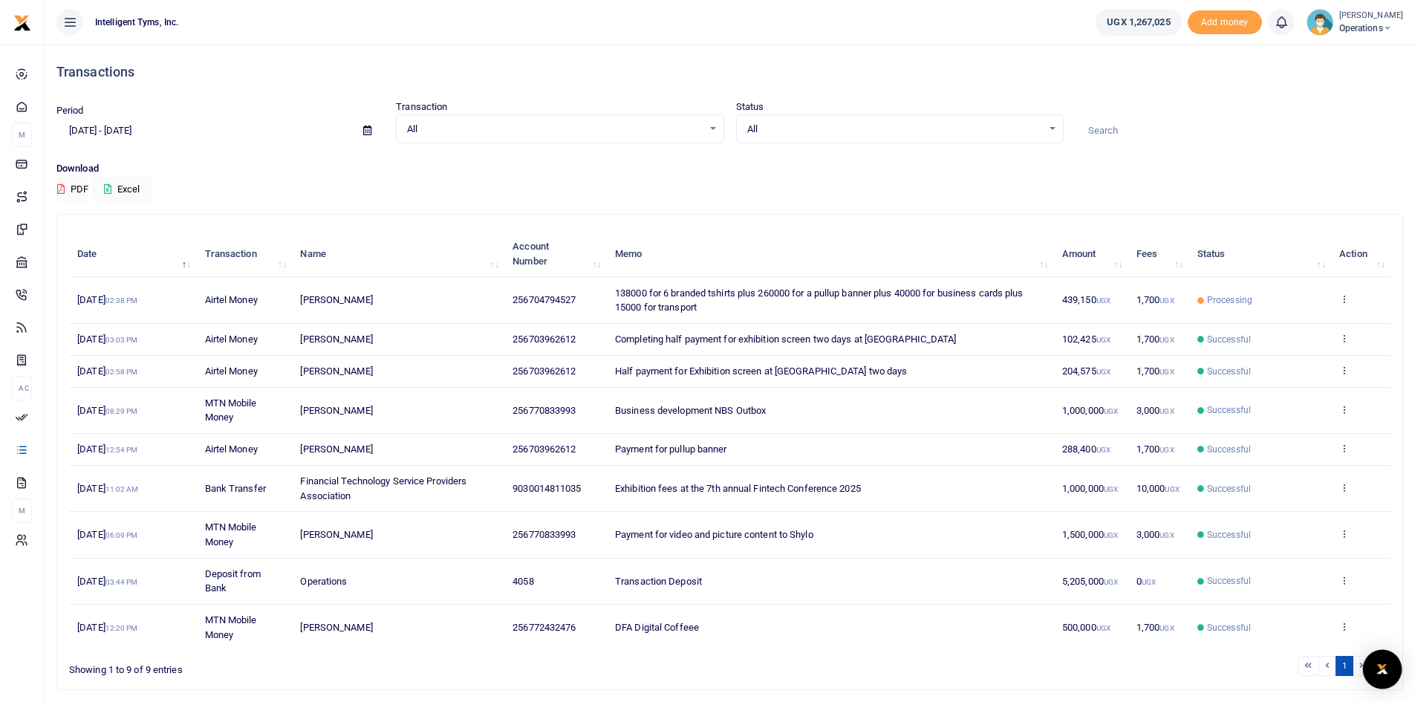
click at [1394, 674] on div "Open Intercom Messenger" at bounding box center [1382, 669] width 39 height 39
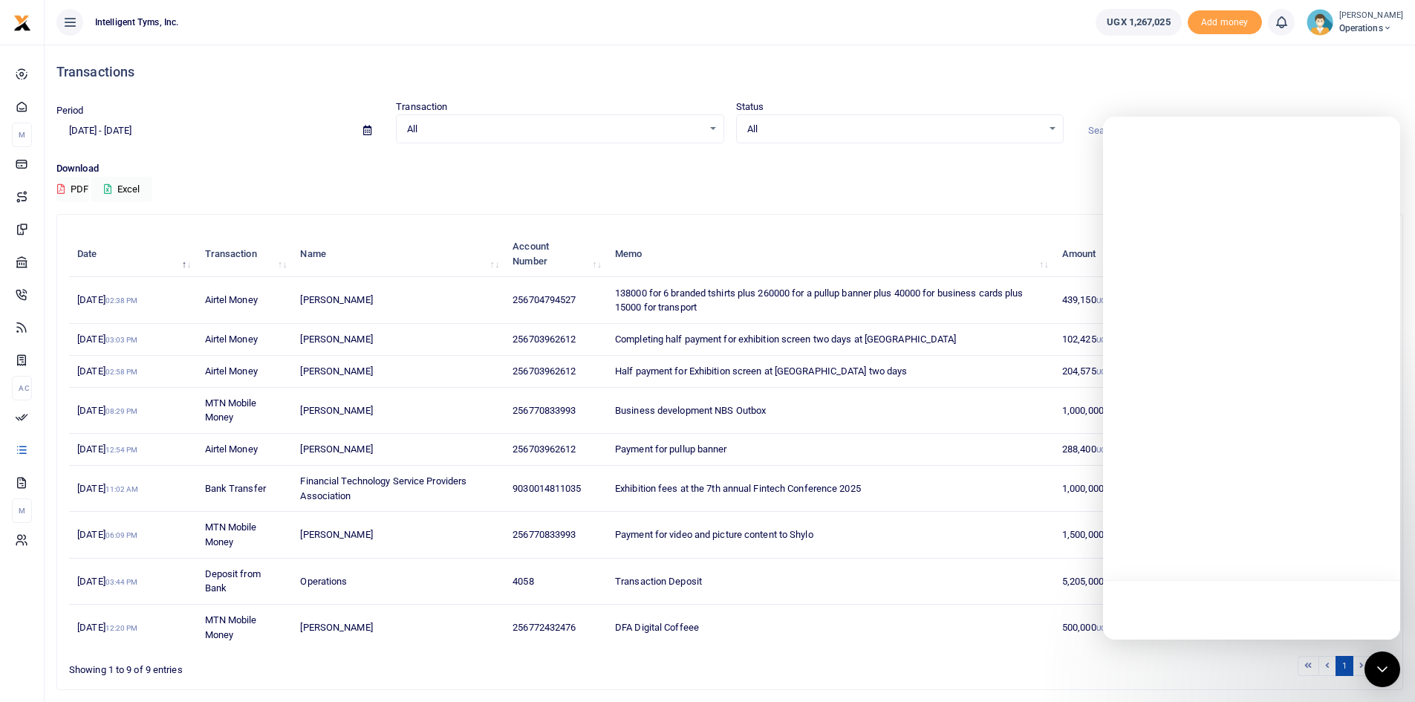
click at [1167, 602] on div at bounding box center [1251, 609] width 297 height 59
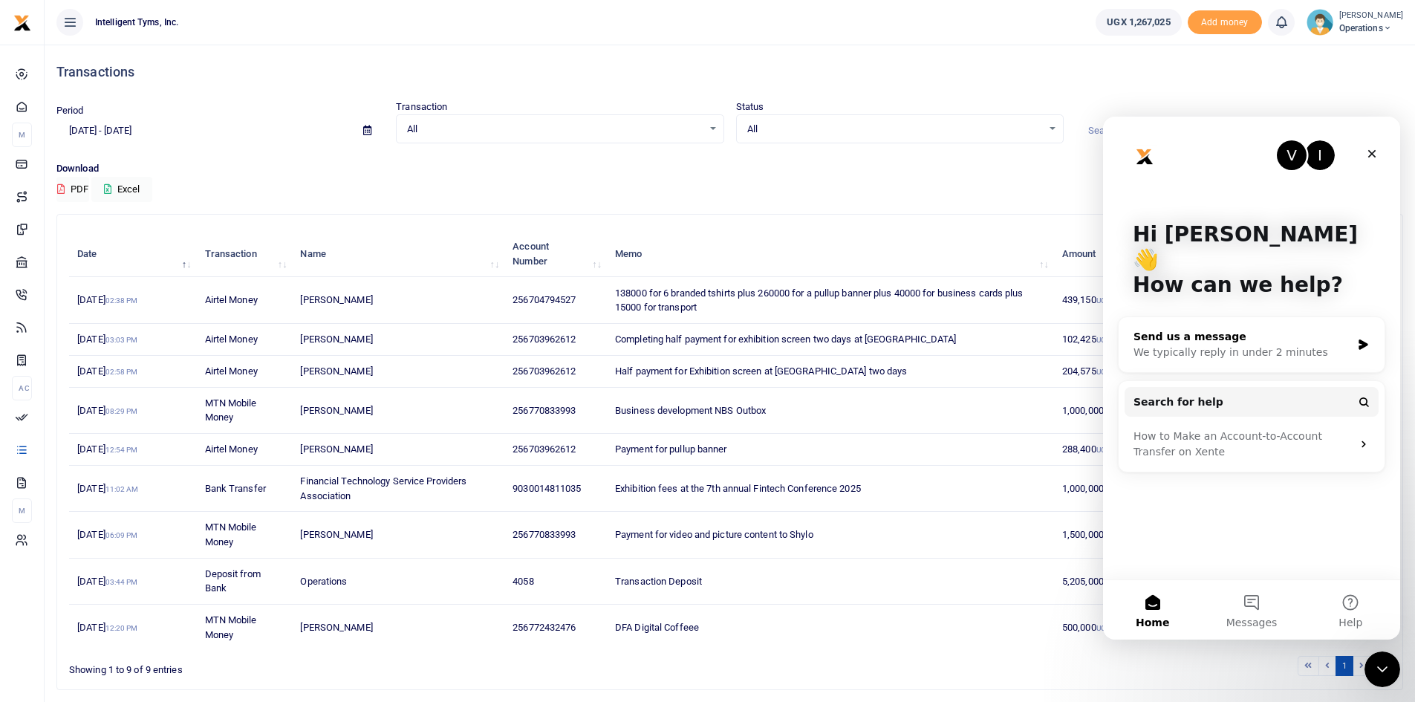
click at [1200, 345] on div "We typically reply in under 2 minutes" at bounding box center [1242, 353] width 218 height 16
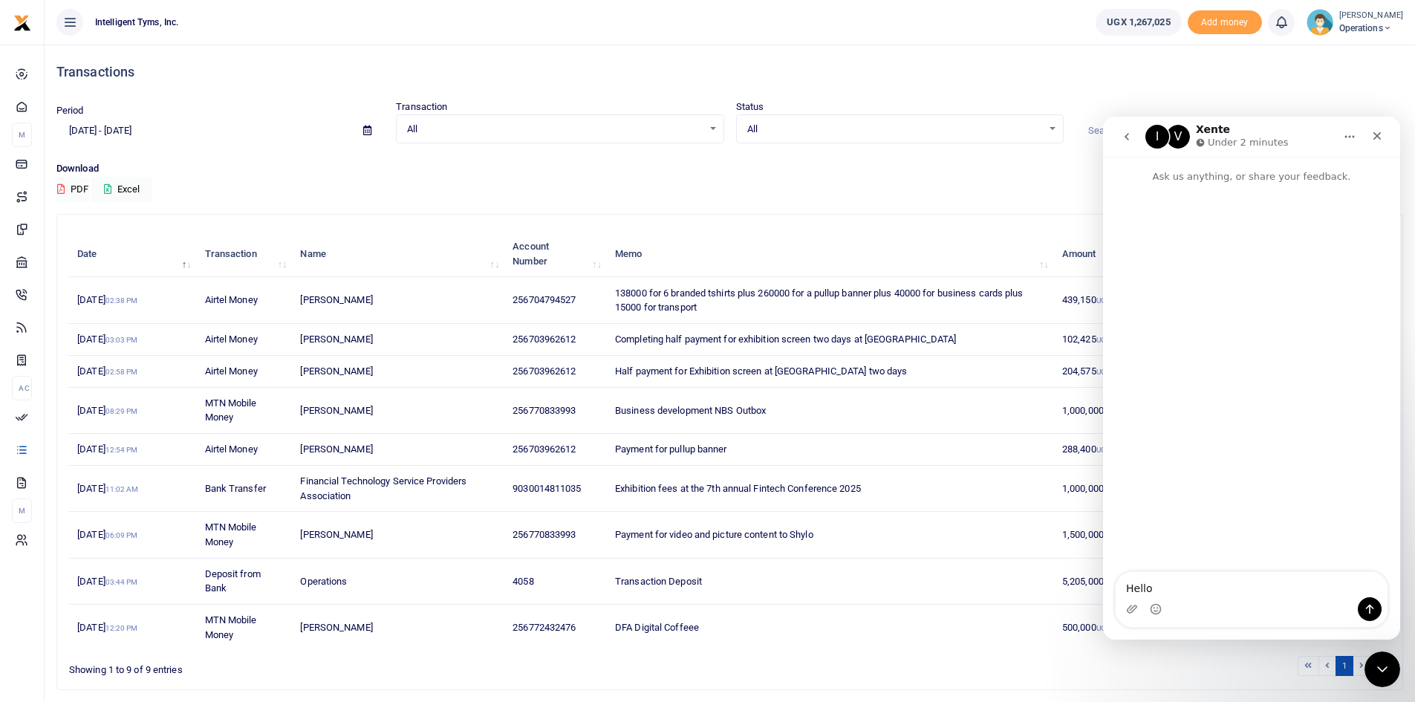
type textarea "Hello"
type textarea "I"
type textarea "I have transaction stuck in processing"
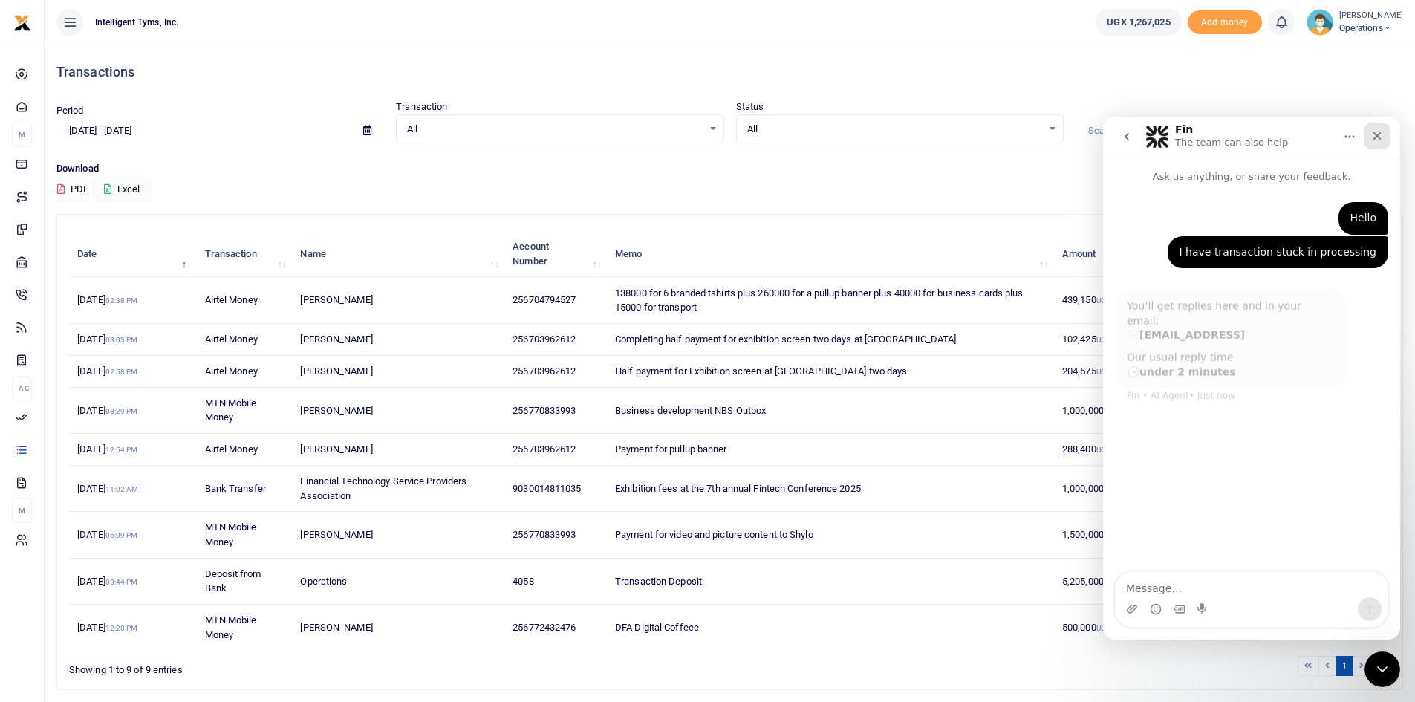
click at [1375, 138] on icon "Close" at bounding box center [1377, 136] width 8 height 8
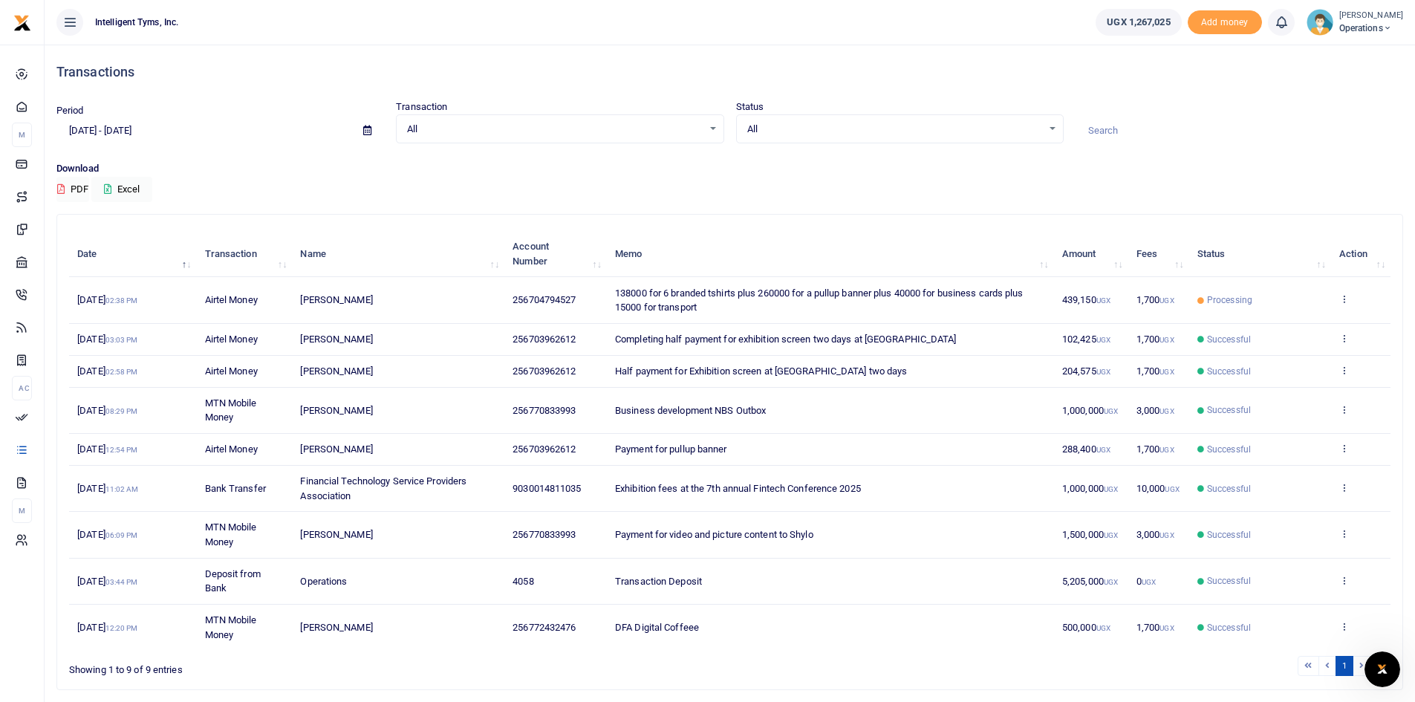
click at [711, 291] on span "138000 for 6 branded tshirts plus 260000 for a pullup banner plus 40000 for bus…" at bounding box center [819, 300] width 408 height 26
click at [1342, 301] on icon at bounding box center [1344, 298] width 10 height 10
click at [1313, 321] on link "View details" at bounding box center [1288, 323] width 117 height 21
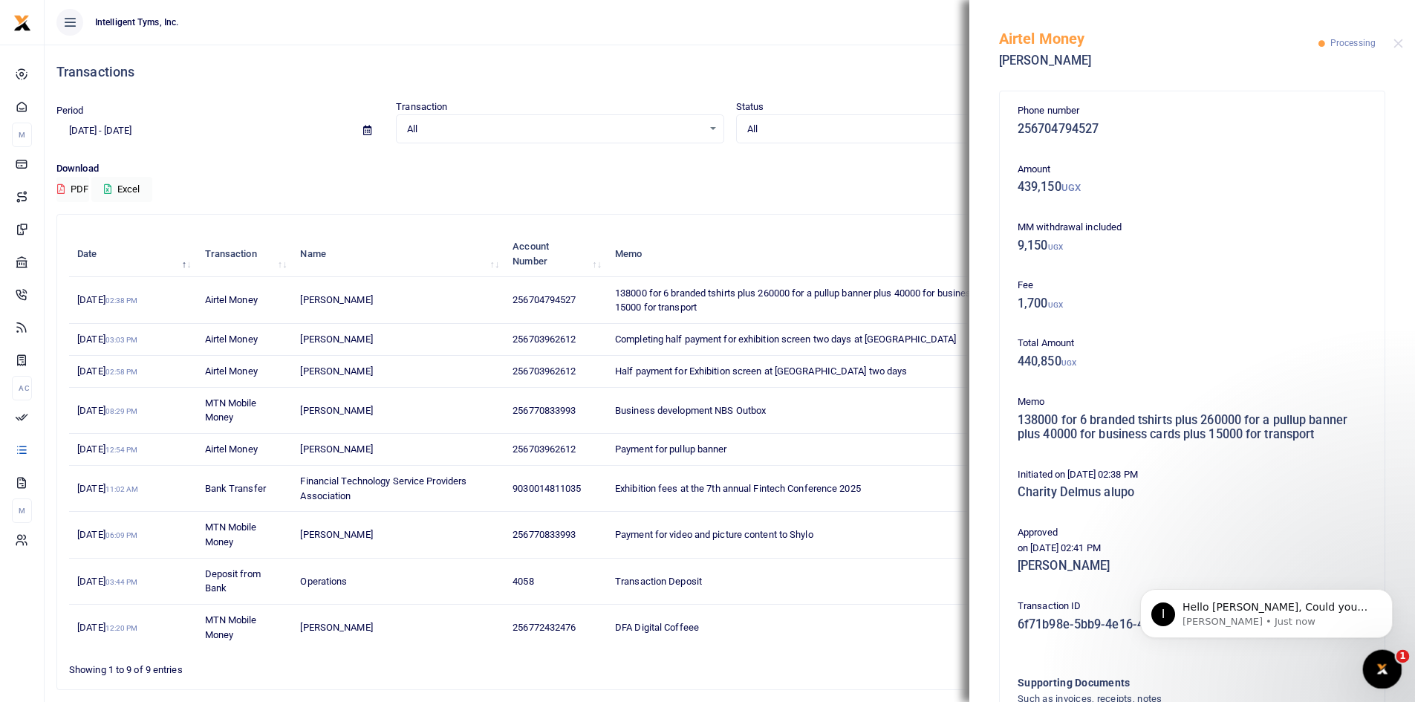
click at [1400, 662] on span "1" at bounding box center [1402, 656] width 13 height 13
click at [1389, 659] on div "Open Intercom Messenger" at bounding box center [1379, 666] width 49 height 49
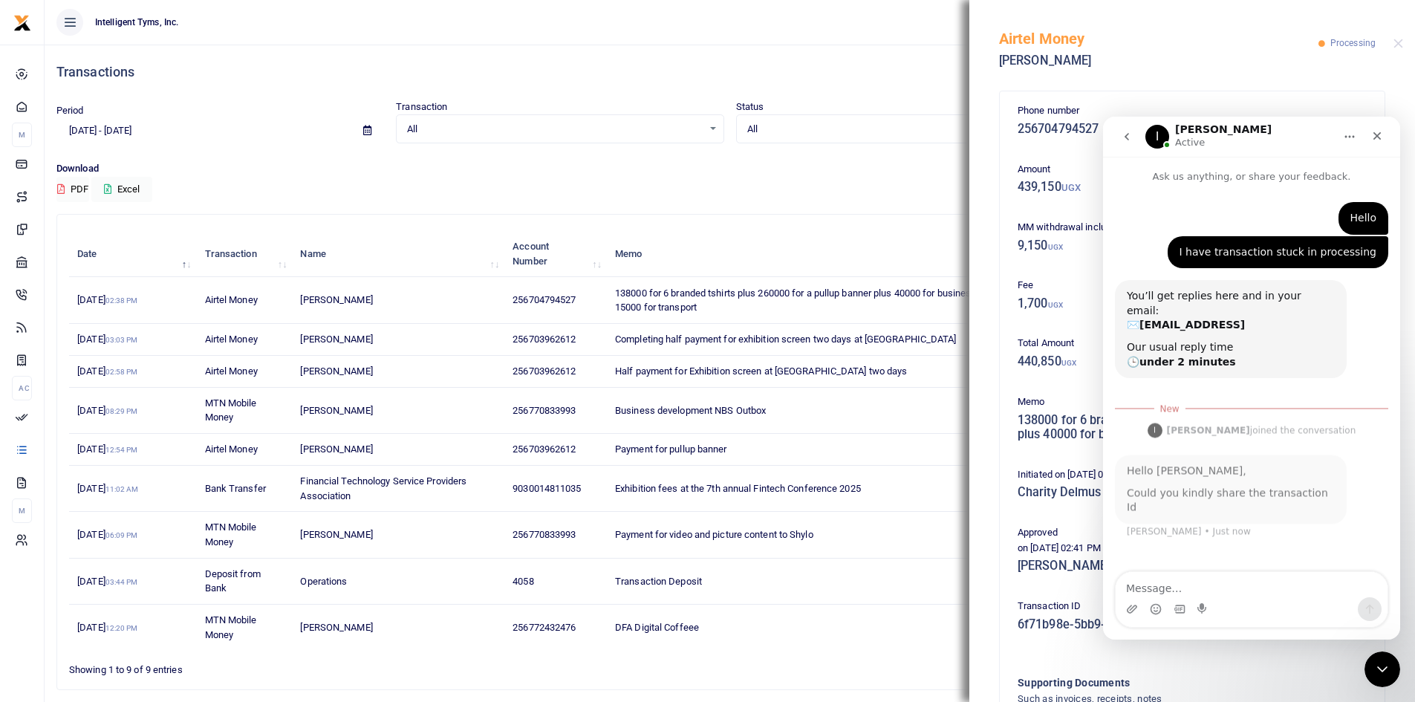
scroll to position [2, 0]
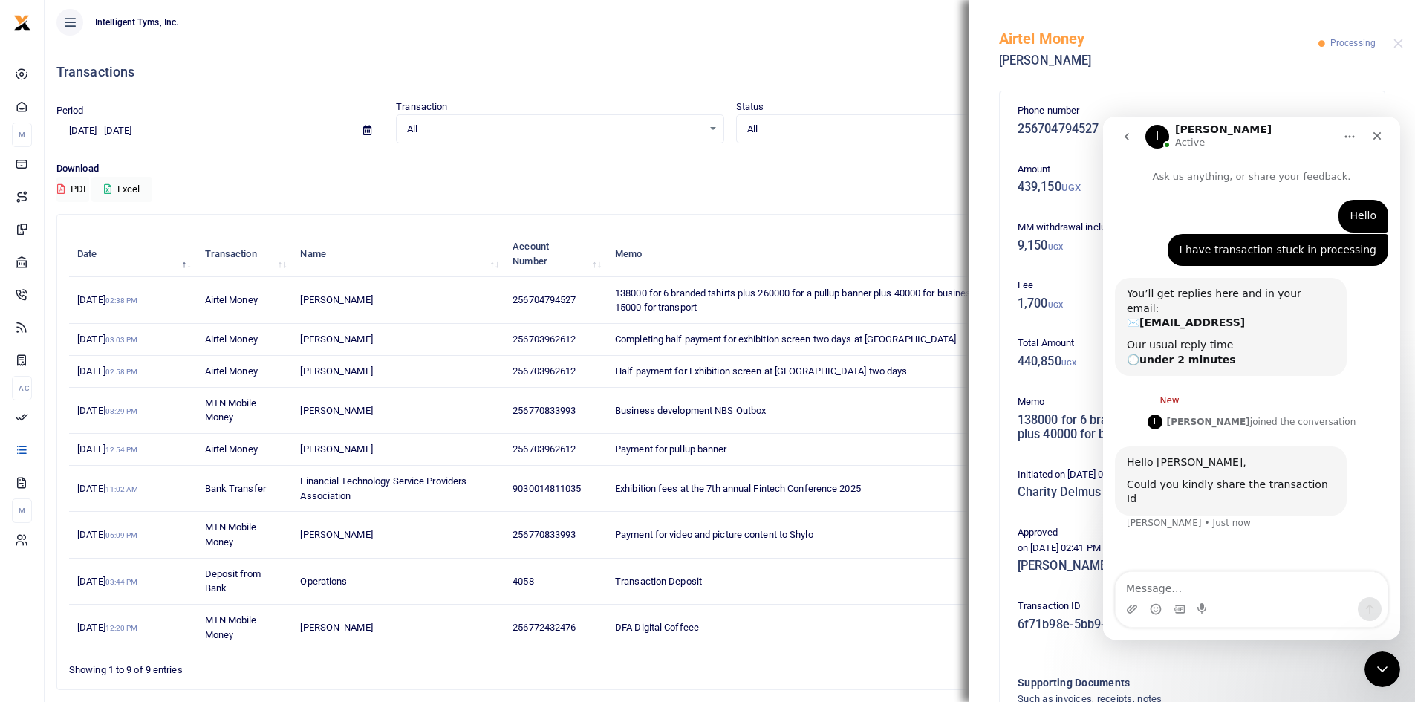
click at [716, 295] on span "138000 for 6 branded tshirts plus 260000 for a pullup banner plus 40000 for bus…" at bounding box center [819, 300] width 408 height 26
click at [1380, 131] on icon "Close" at bounding box center [1377, 136] width 12 height 12
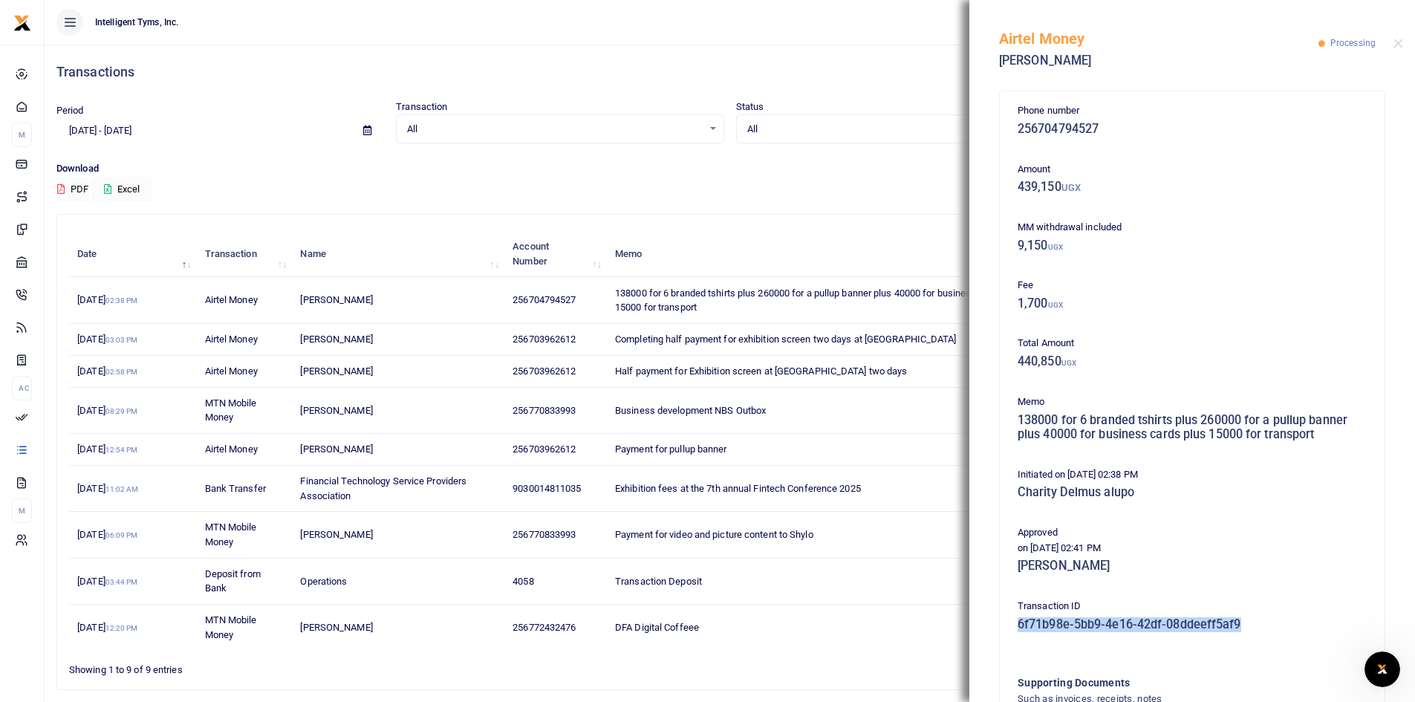
drag, startPoint x: 1251, startPoint y: 622, endPoint x: 1017, endPoint y: 625, distance: 233.9
click at [1017, 625] on h5 "6f71b98e-5bb9-4e16-42df-08ddeeff5af9" at bounding box center [1191, 624] width 349 height 15
copy h5 "6f71b98e-5bb9-4e16-42df-08ddeeff5af9"
click at [1395, 46] on button "Close" at bounding box center [1398, 44] width 10 height 10
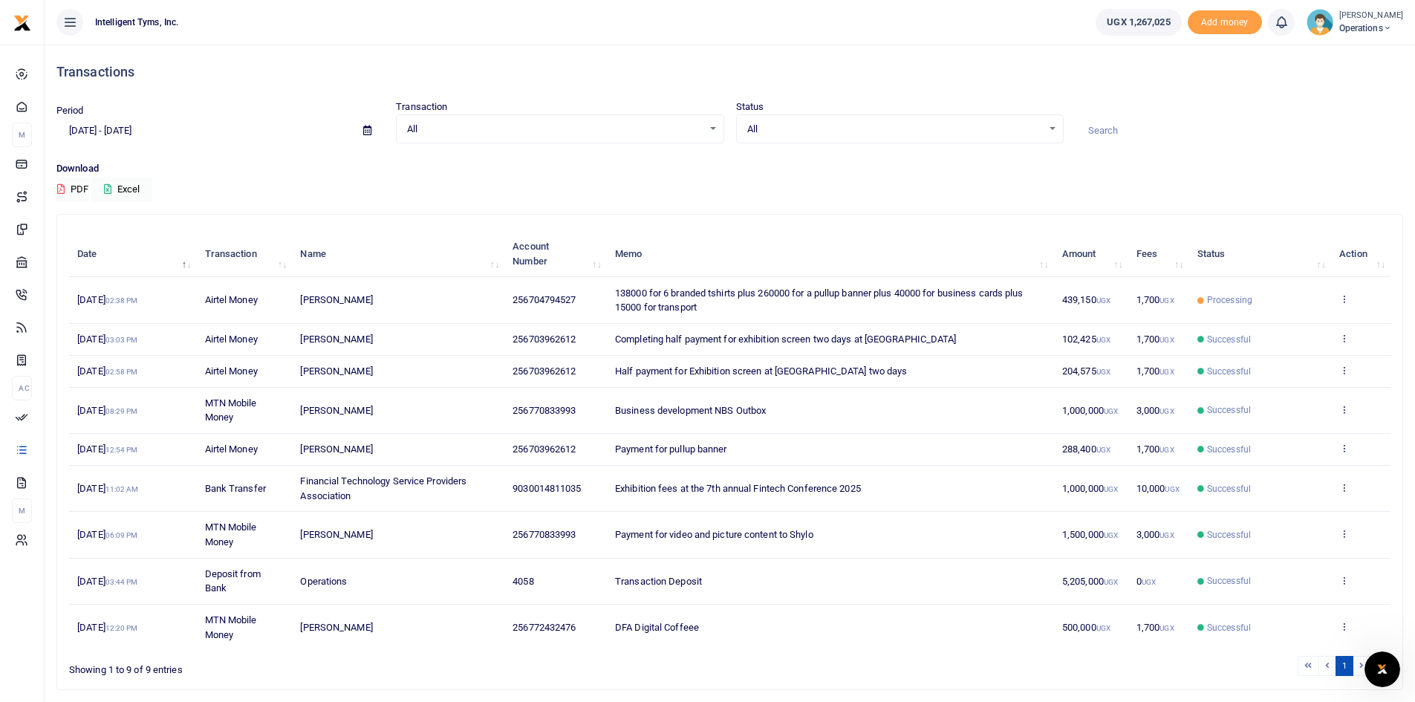
click at [701, 296] on span "138000 for 6 branded tshirts plus 260000 for a pullup banner plus 40000 for bus…" at bounding box center [819, 300] width 408 height 26
click at [1393, 671] on div "Open Intercom Messenger" at bounding box center [1379, 666] width 49 height 49
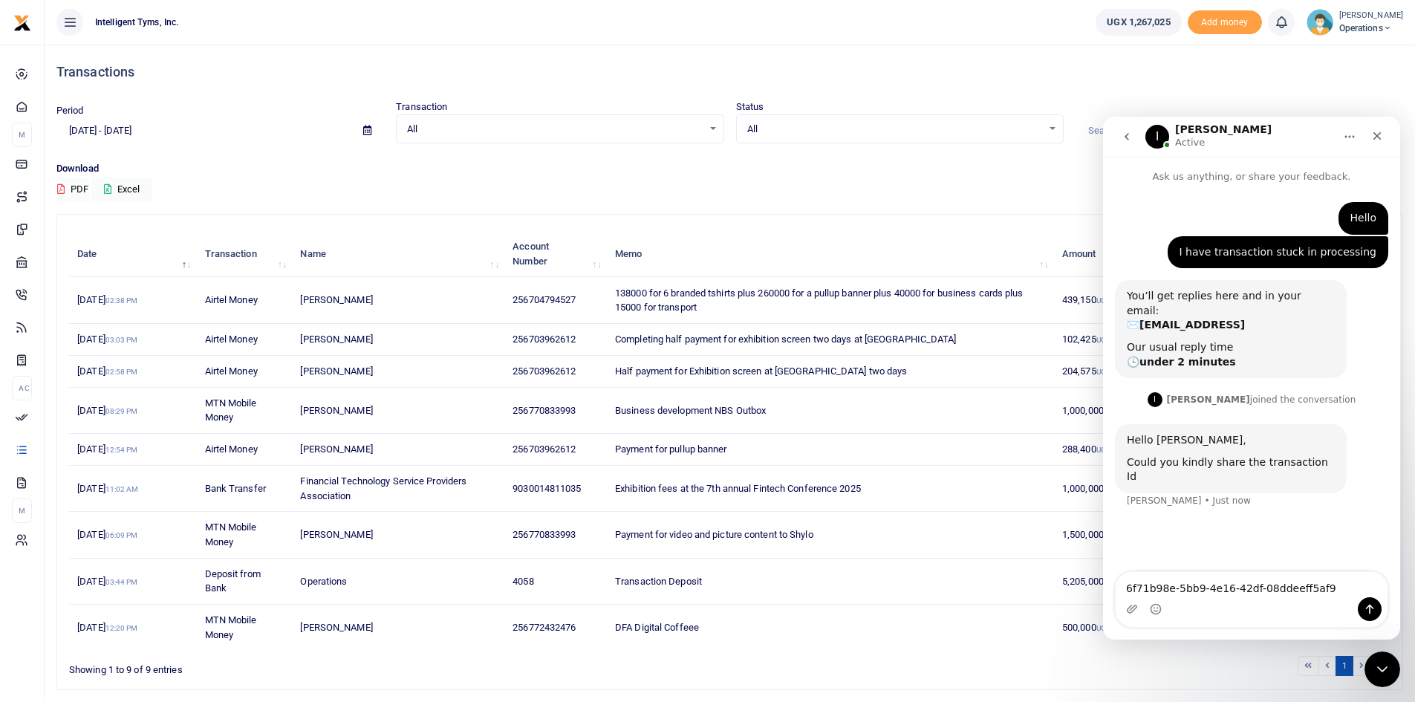
type textarea "6f71b98e-5bb9-4e16-42df-08ddeeff5af9"
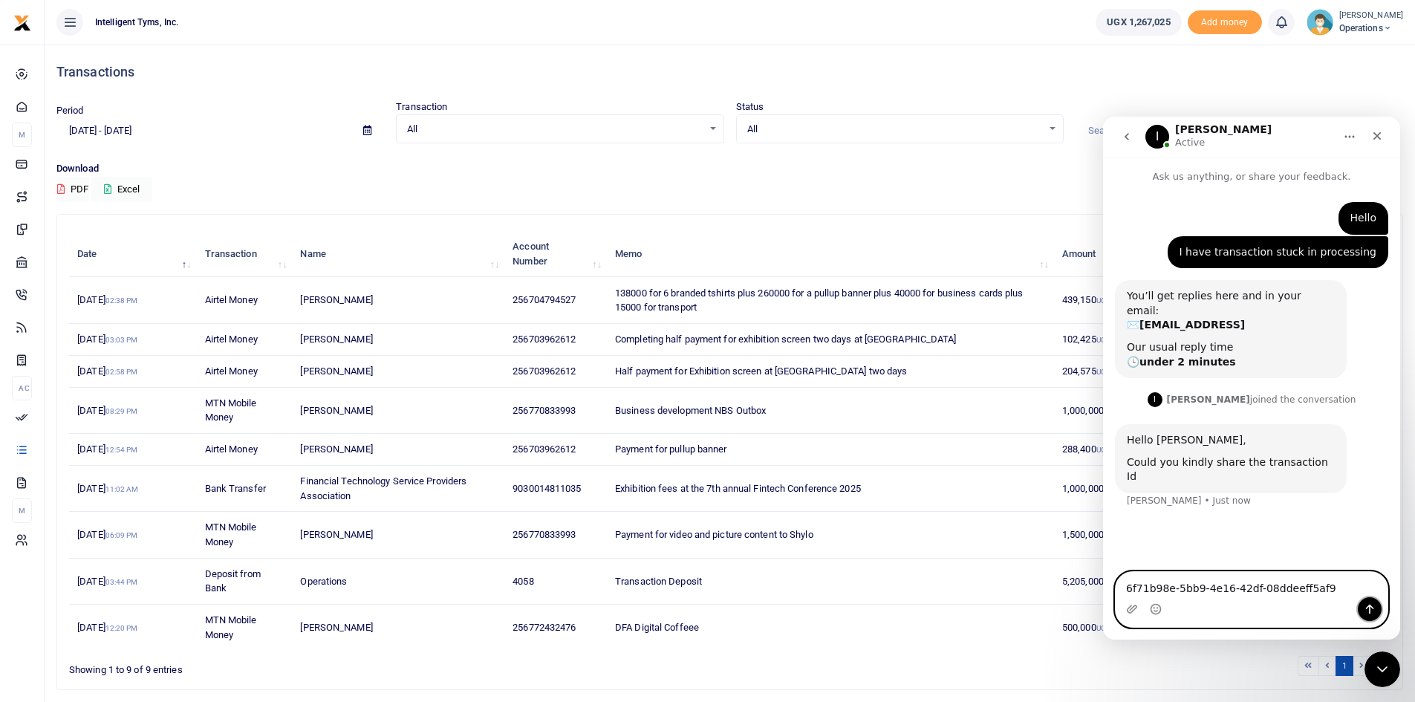
click at [1375, 606] on icon "Send a message…" at bounding box center [1369, 609] width 12 height 12
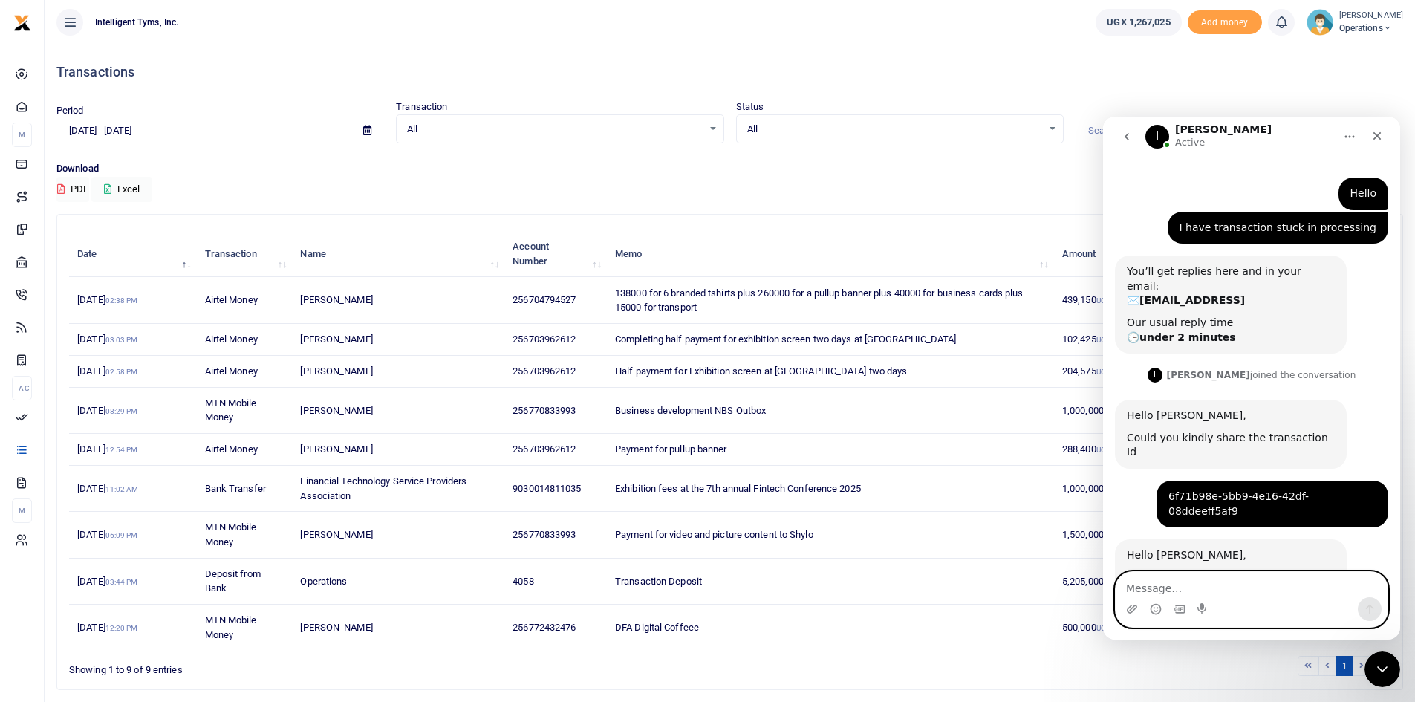
scroll to position [48, 0]
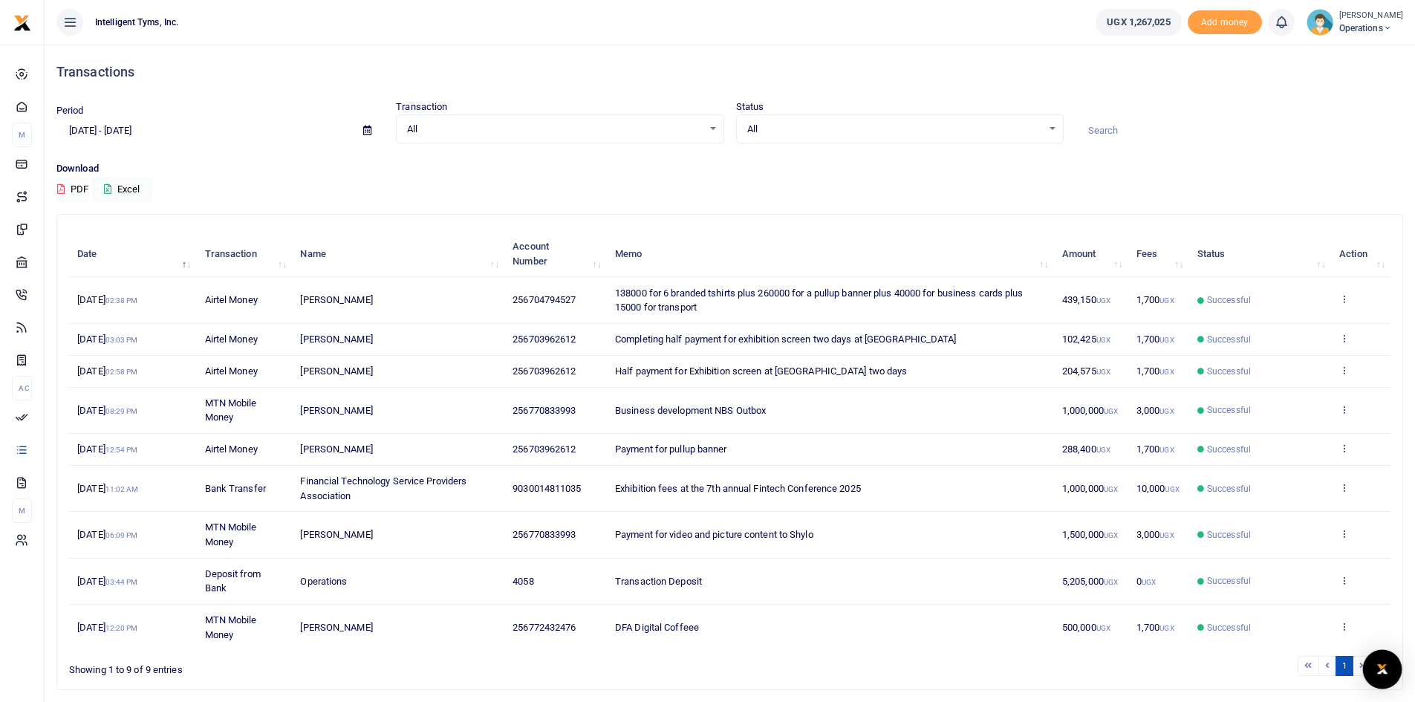
click at [1390, 654] on div "Open Intercom Messenger" at bounding box center [1382, 669] width 39 height 39
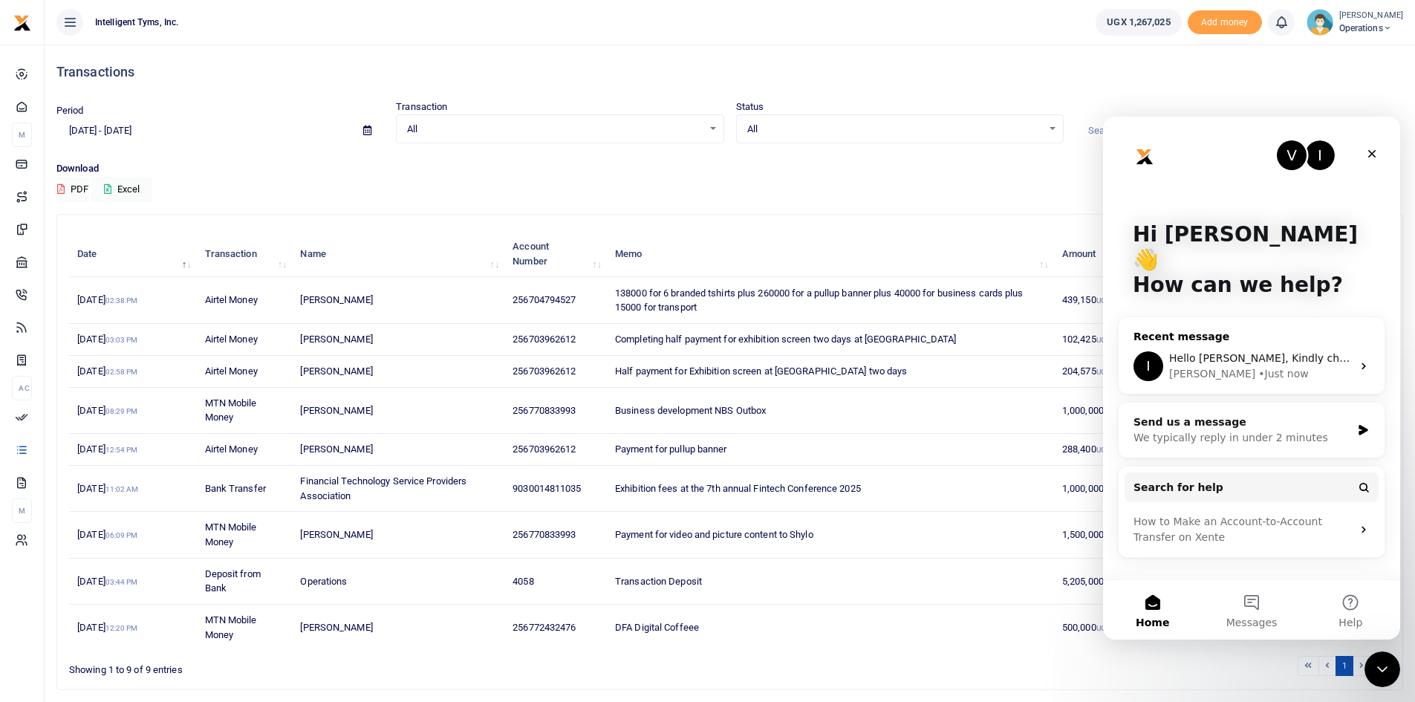
click at [1253, 352] on span "Hello [PERSON_NAME], Kindly check and confirm as the transaction is successful" at bounding box center [1379, 358] width 420 height 12
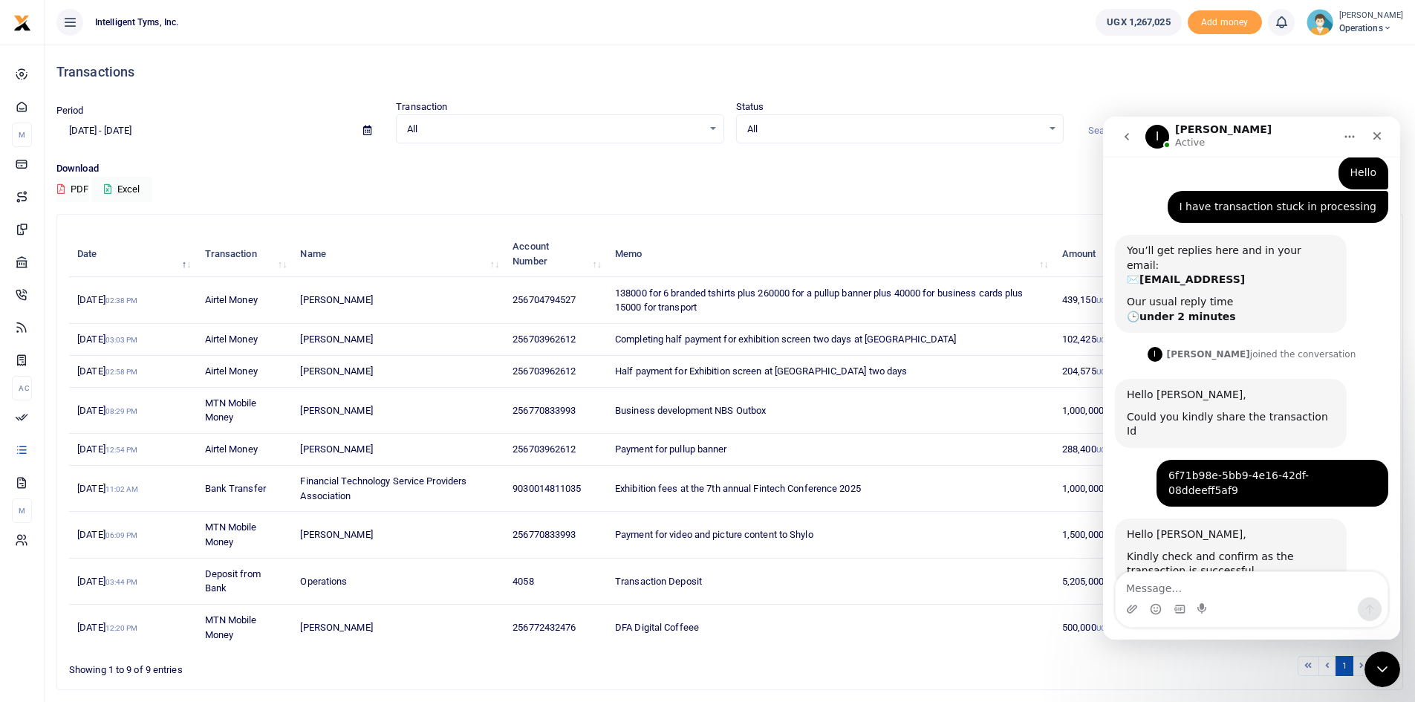
scroll to position [48, 0]
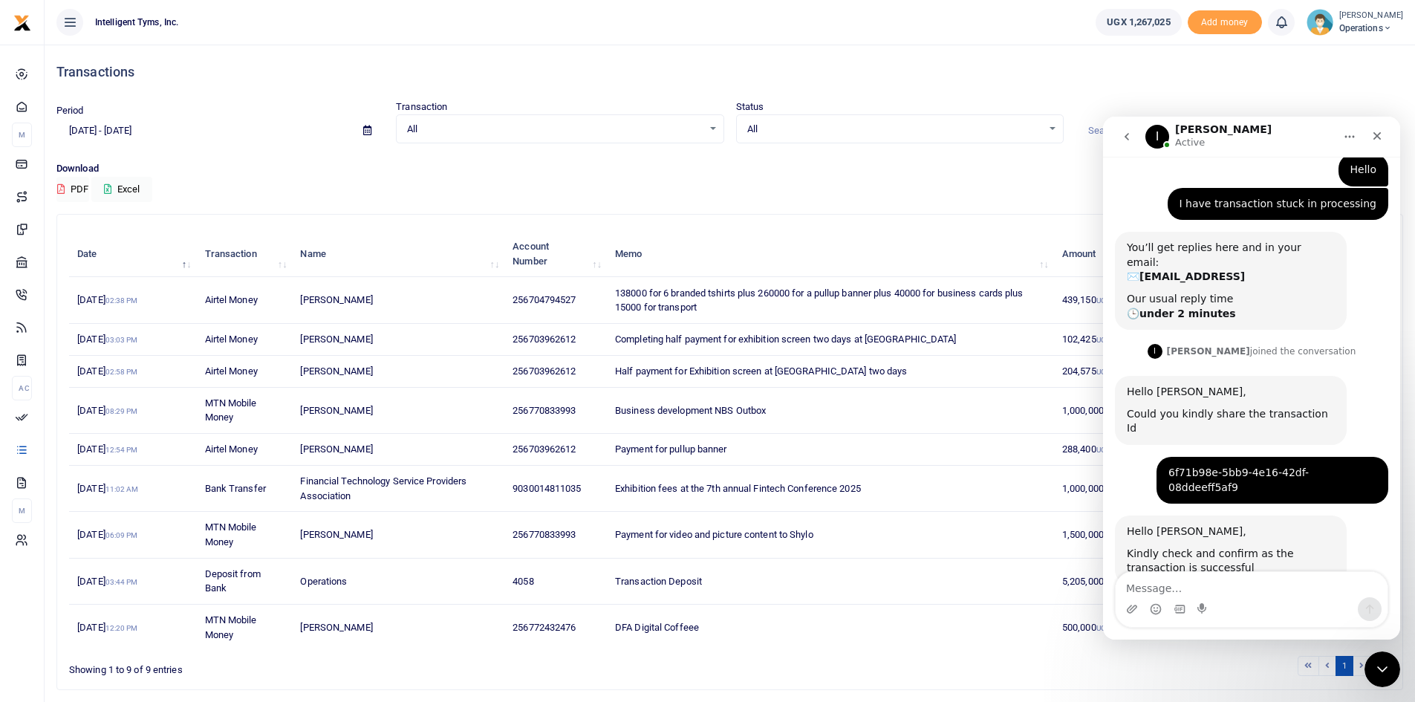
click at [1182, 578] on textarea "Message…" at bounding box center [1251, 584] width 272 height 25
type textarea "Thanks. it took long. Thank you"
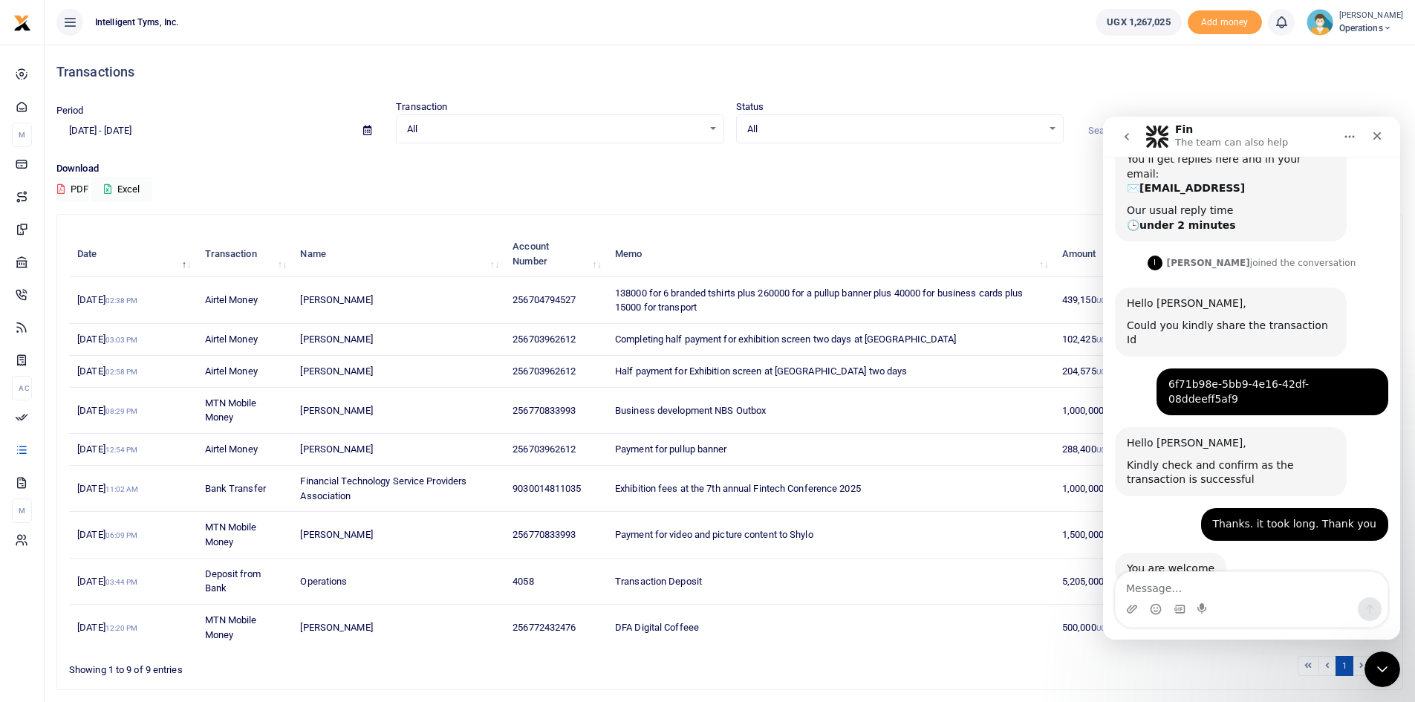
scroll to position [0, 0]
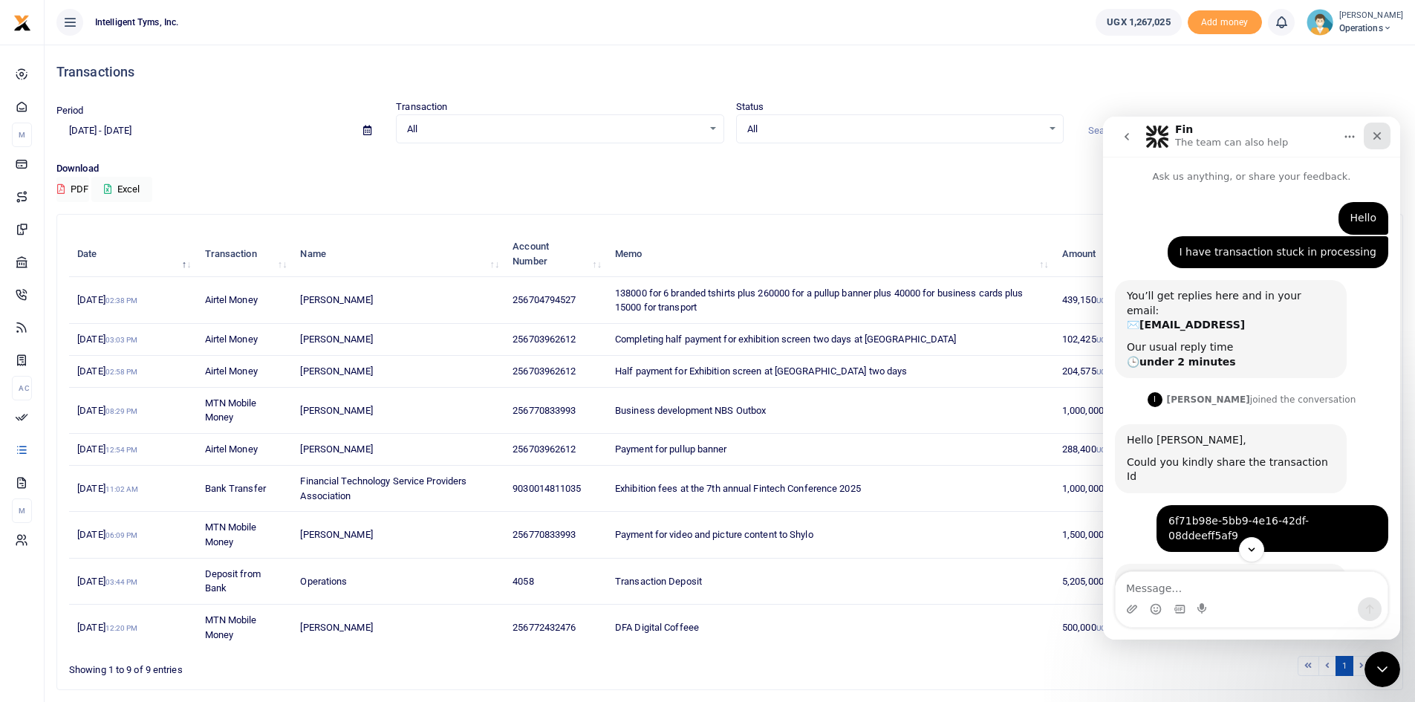
click at [1375, 134] on icon "Close" at bounding box center [1377, 136] width 8 height 8
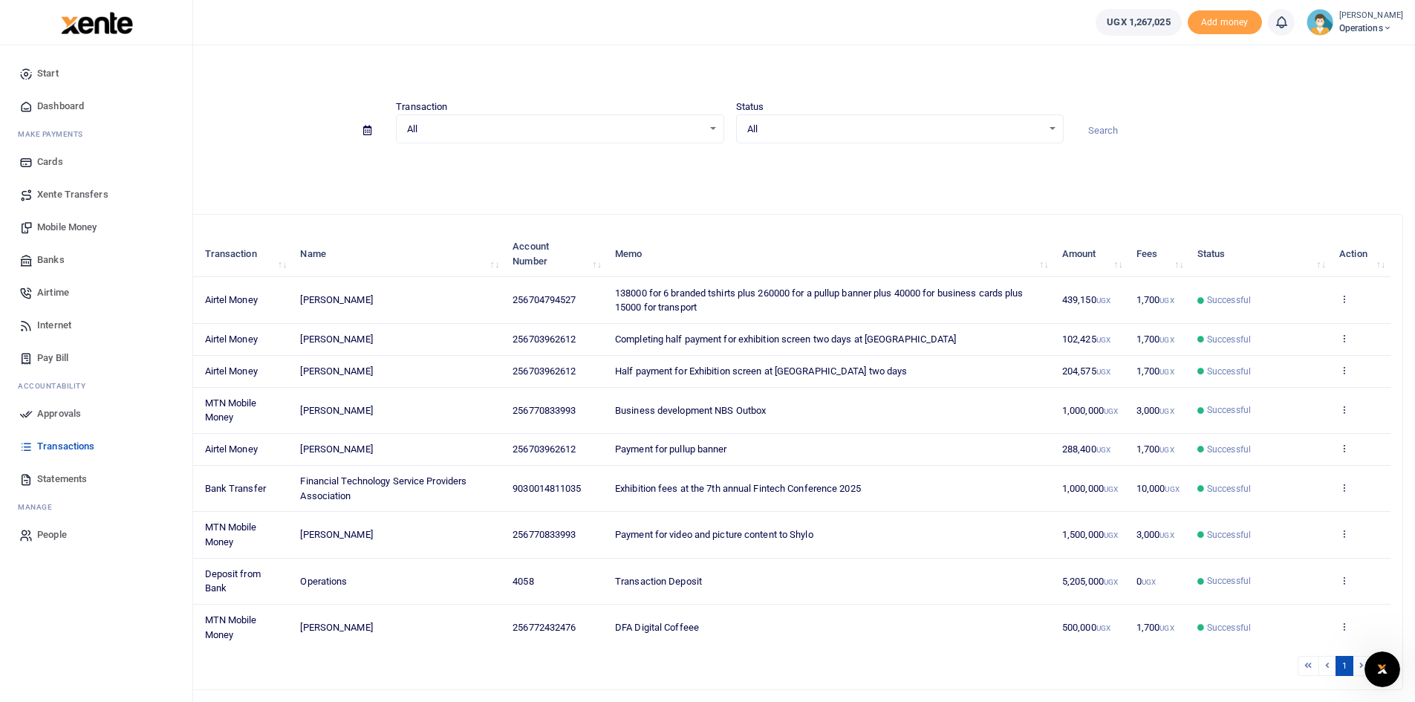
click at [59, 105] on span "Dashboard" at bounding box center [60, 106] width 47 height 15
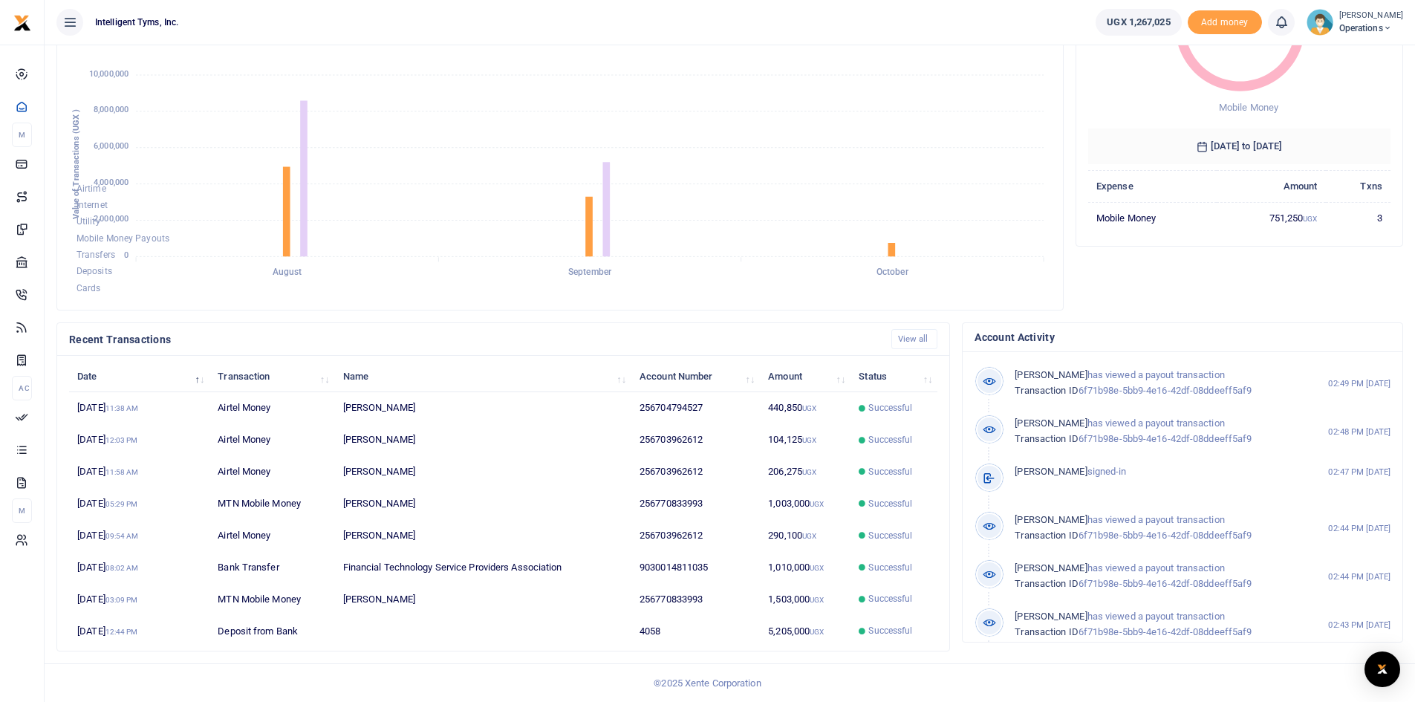
scroll to position [198, 292]
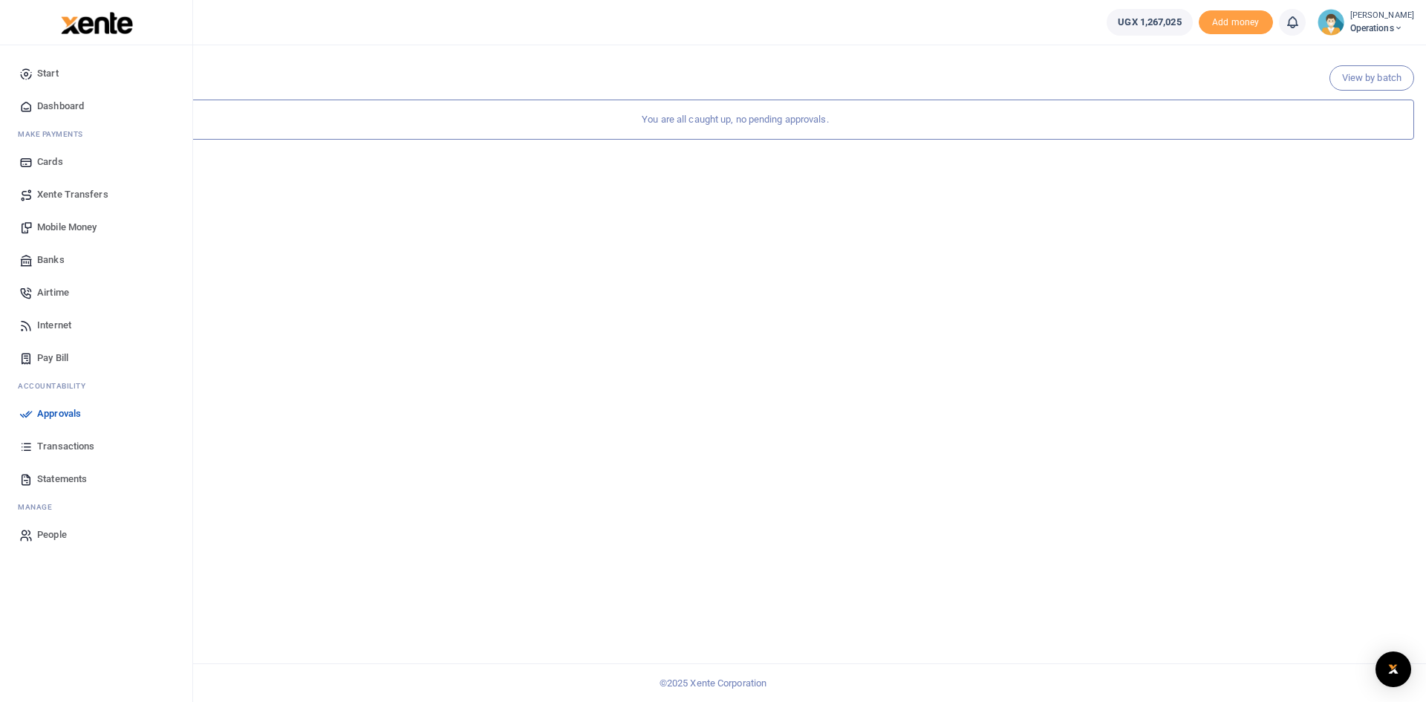
click at [55, 106] on span "Dashboard" at bounding box center [60, 106] width 47 height 15
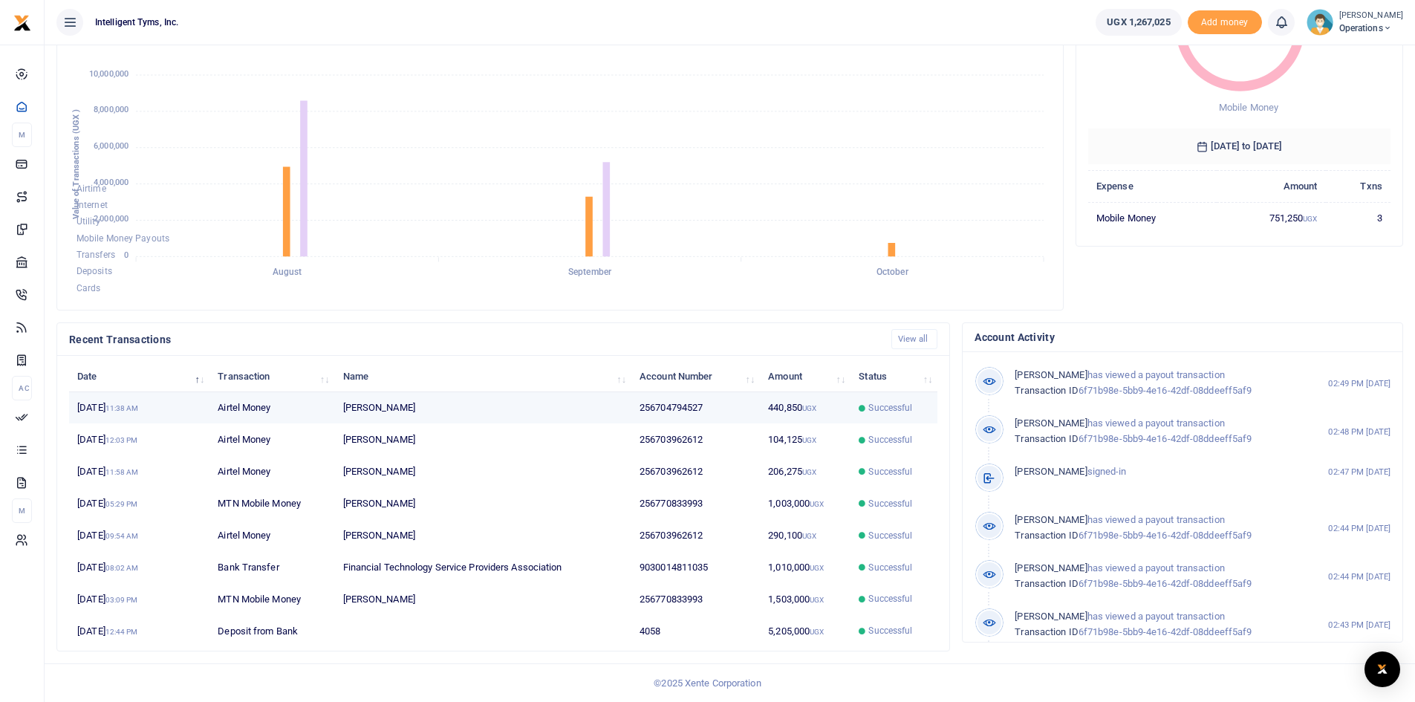
scroll to position [111, 0]
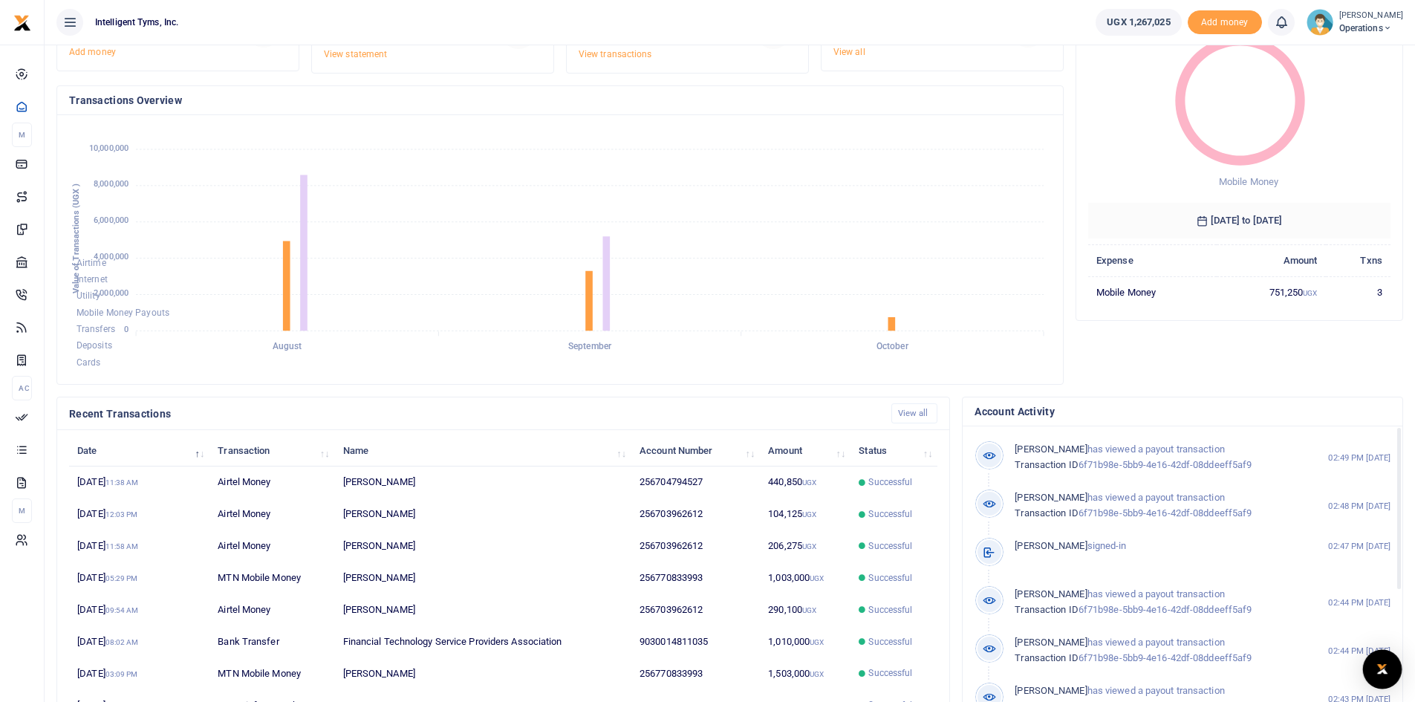
click at [1377, 667] on img "Open Intercom Messenger" at bounding box center [1381, 669] width 19 height 18
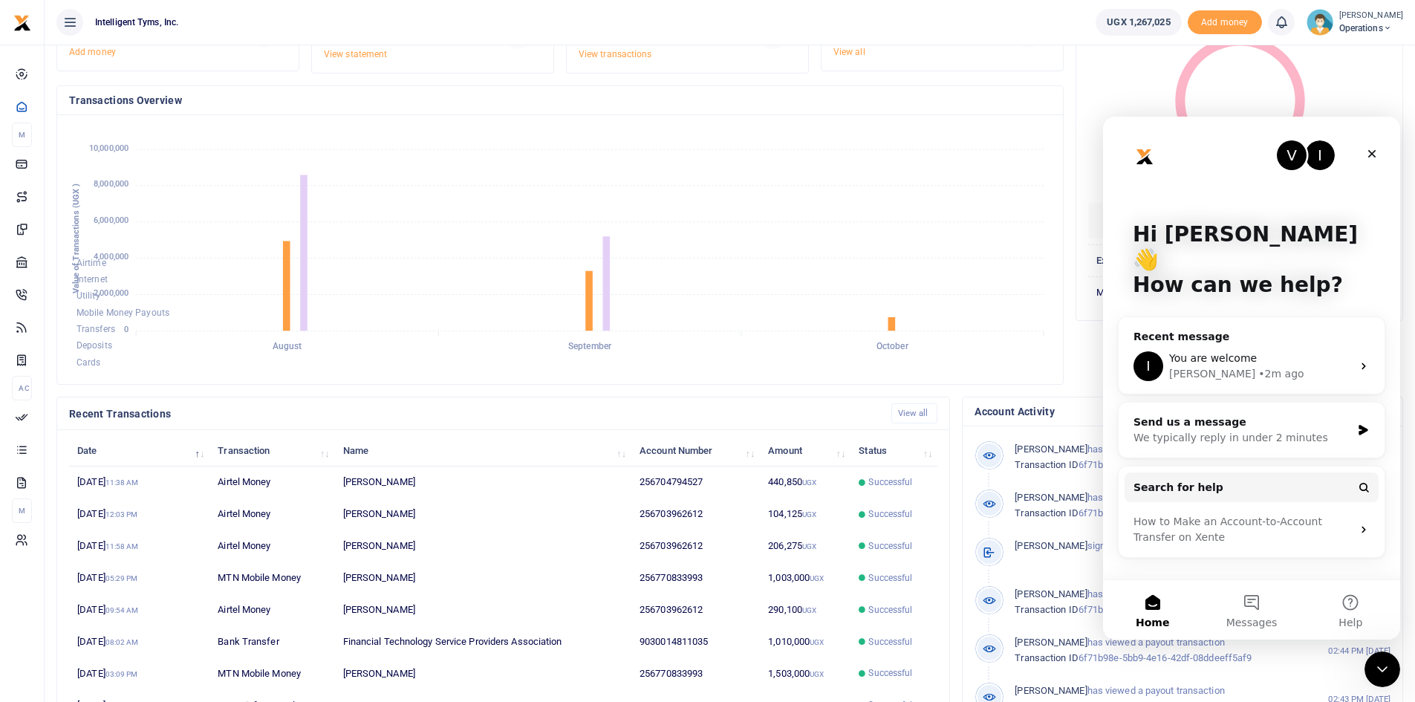
scroll to position [0, 0]
